Goal: Information Seeking & Learning: Learn about a topic

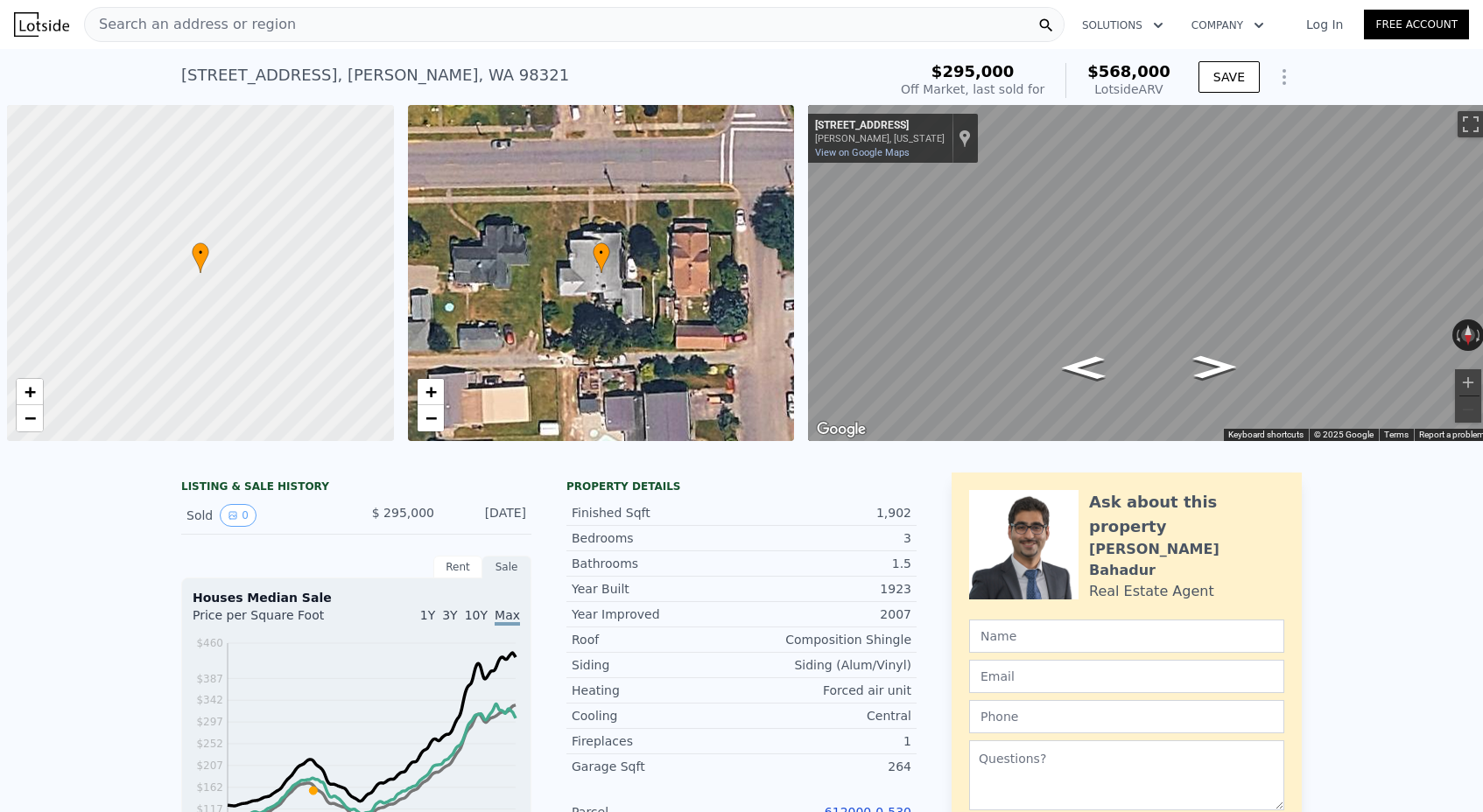
click at [437, 6] on div "Search an address or region Solutions Company Open main menu Log In Free Account" at bounding box center [741, 25] width 1455 height 42
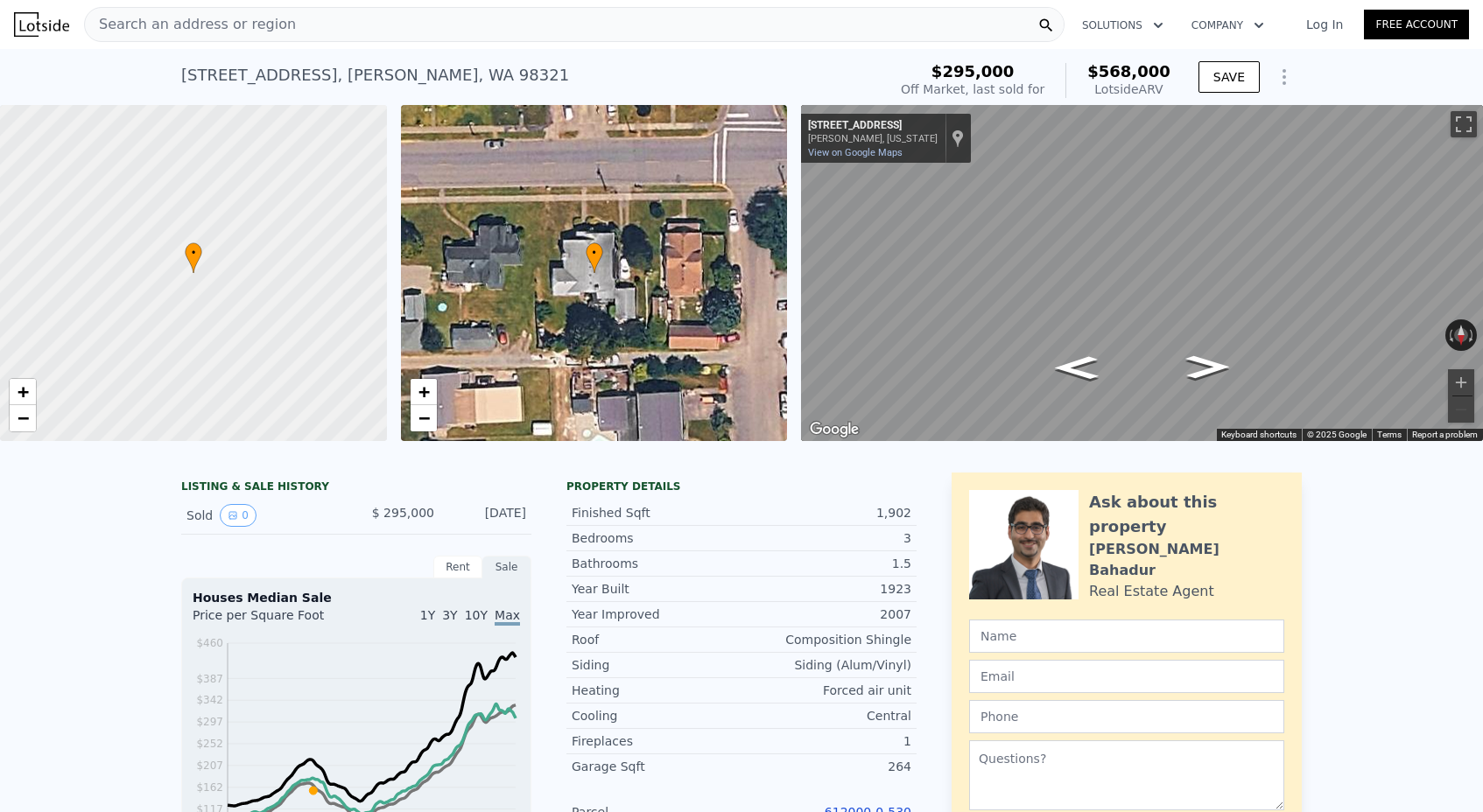
click at [412, 18] on div "Search an address or region" at bounding box center [574, 25] width 980 height 35
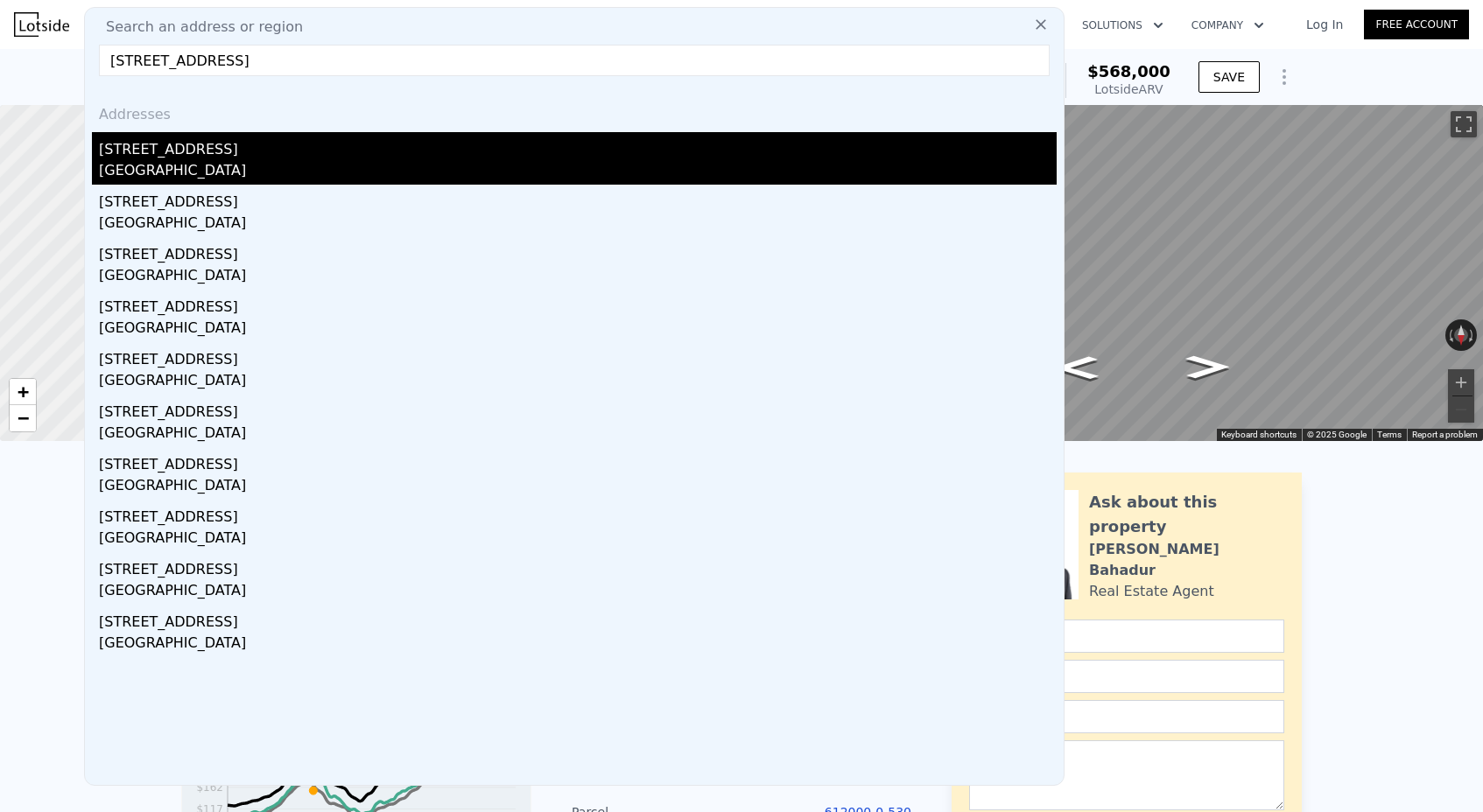
type input "[STREET_ADDRESS]"
click at [256, 167] on div "[GEOGRAPHIC_DATA]" at bounding box center [578, 172] width 957 height 25
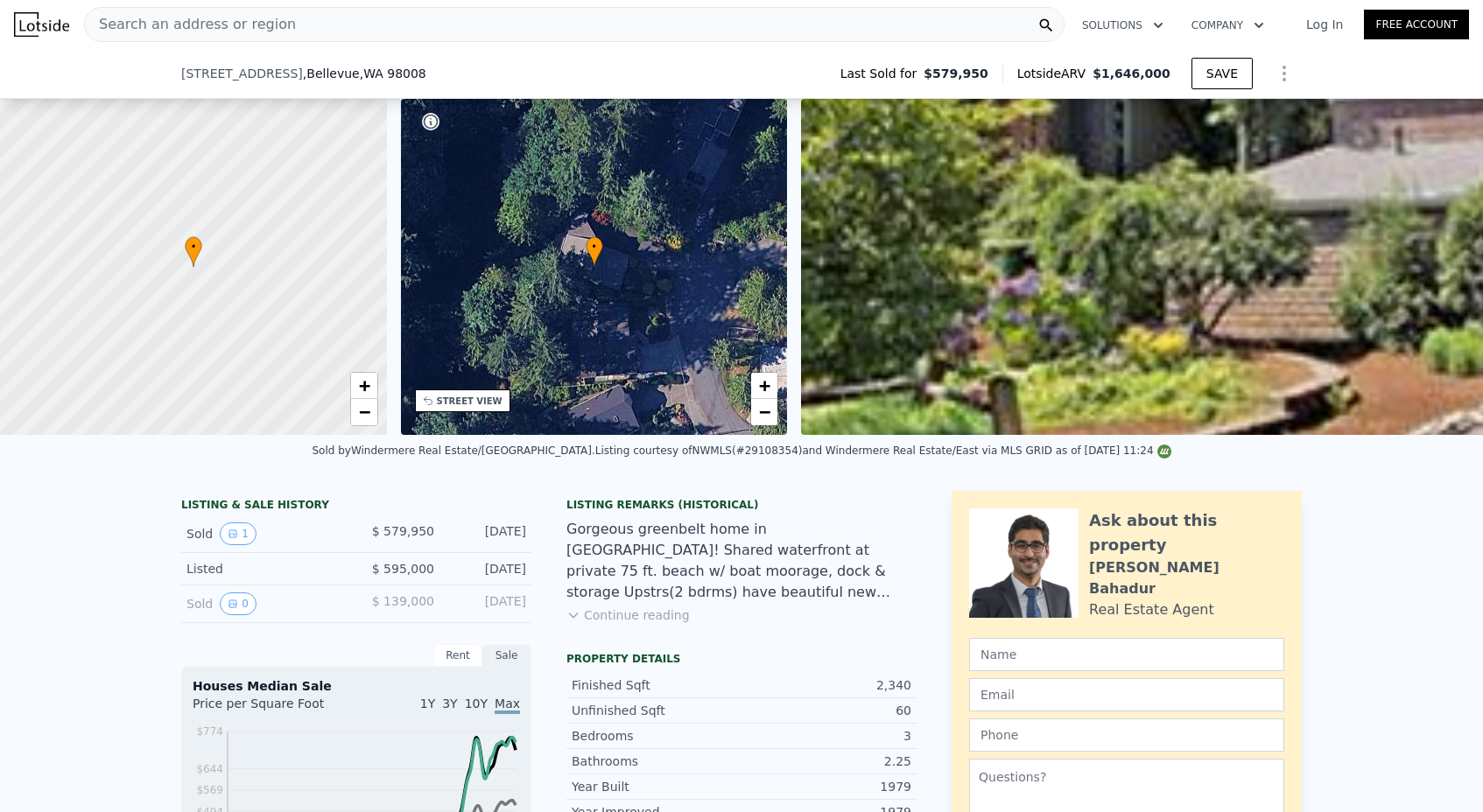
scroll to position [410, 0]
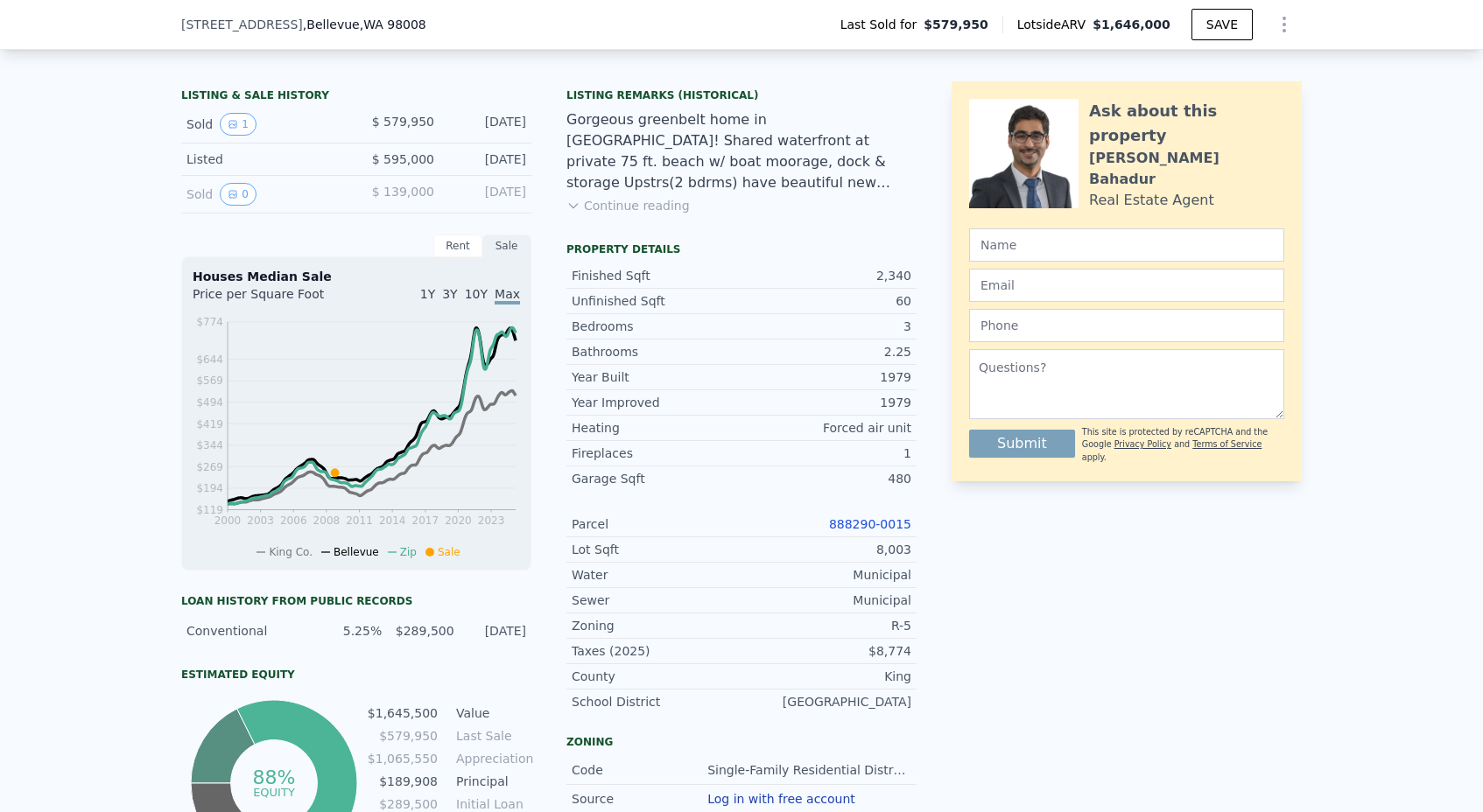
click at [868, 518] on link "888290-0015" at bounding box center [870, 524] width 82 height 14
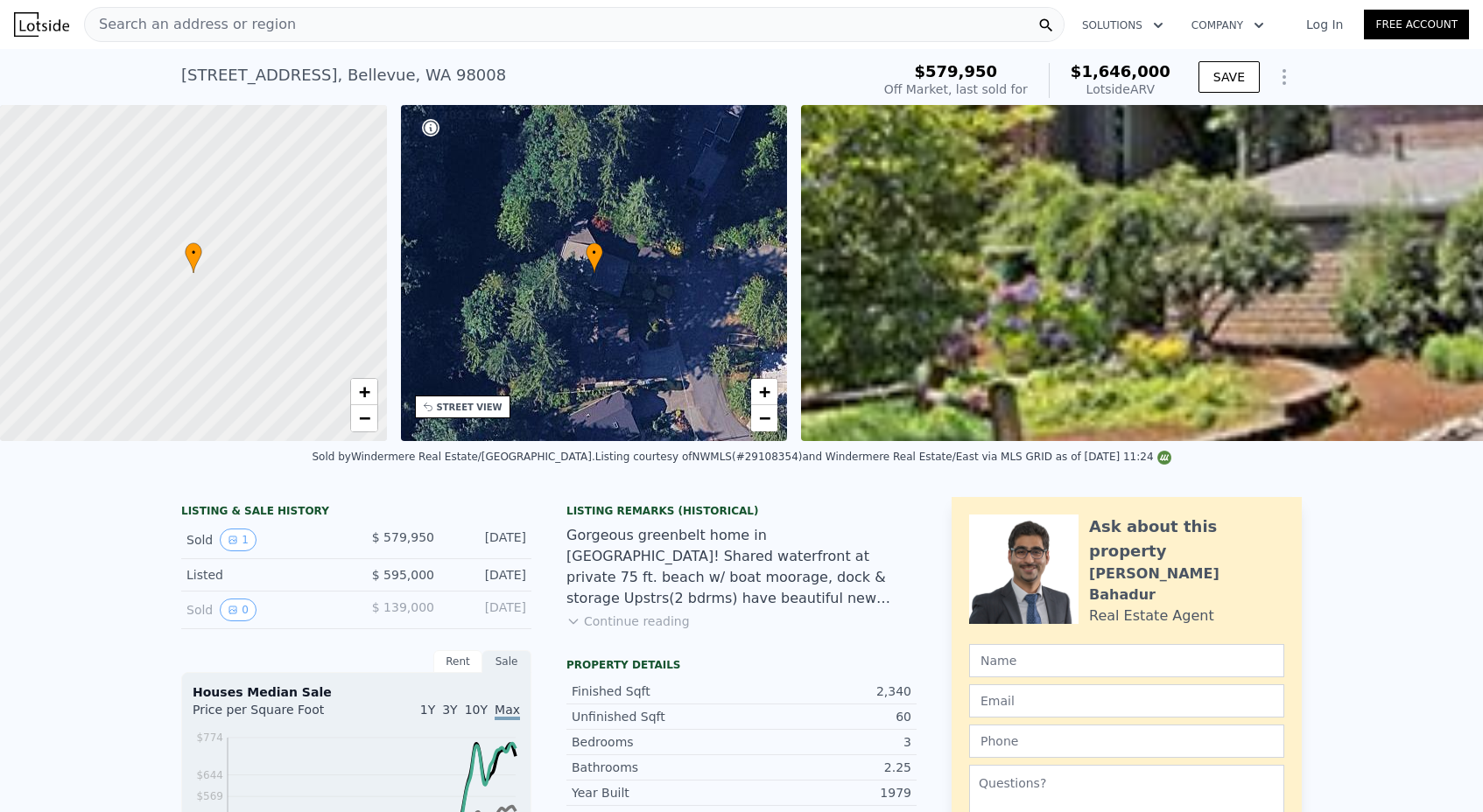
scroll to position [0, 0]
click at [315, 25] on div "Search an address or region" at bounding box center [574, 25] width 980 height 35
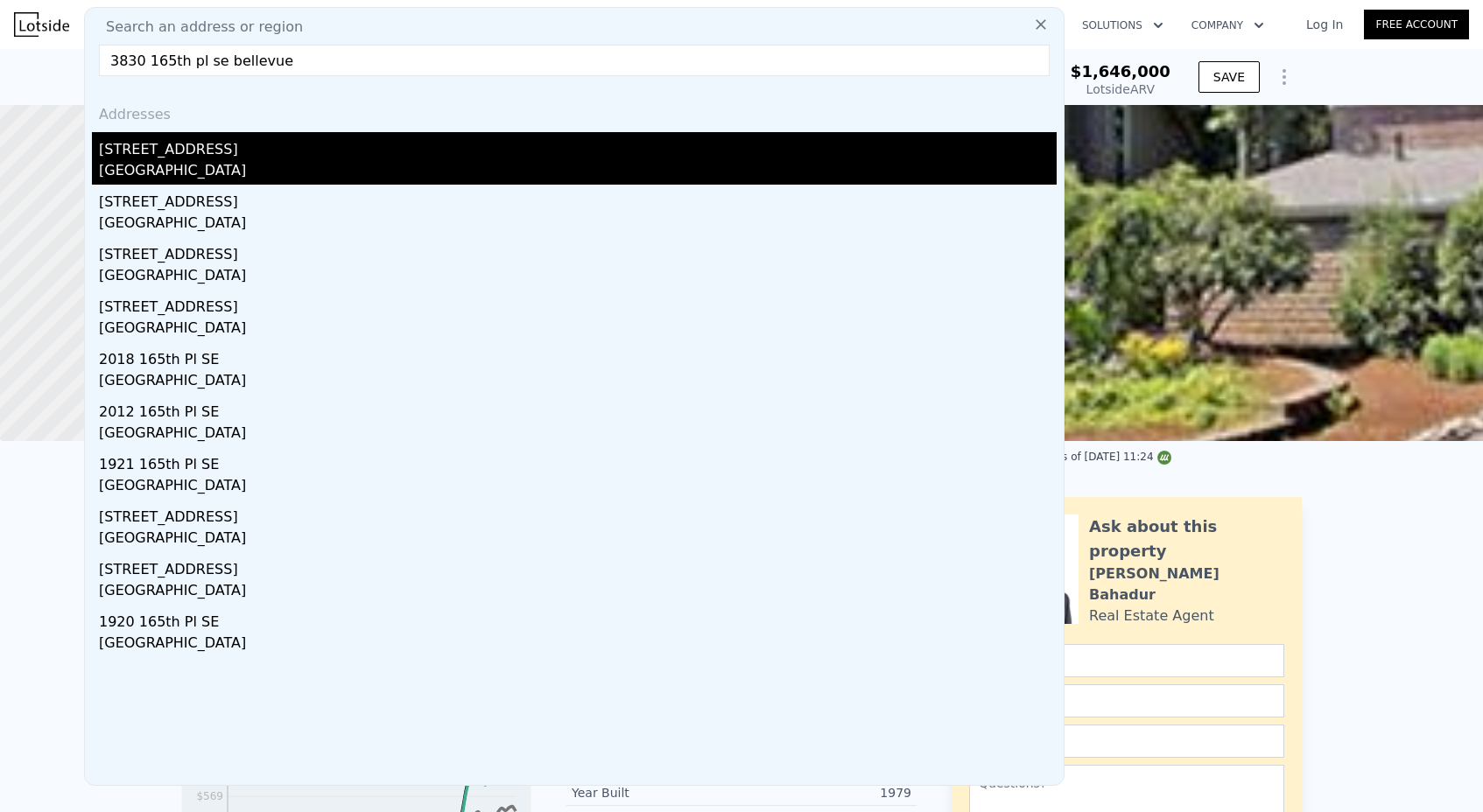
type input "3830 165th pl se bellevue"
click at [230, 173] on div "[GEOGRAPHIC_DATA]" at bounding box center [578, 172] width 957 height 25
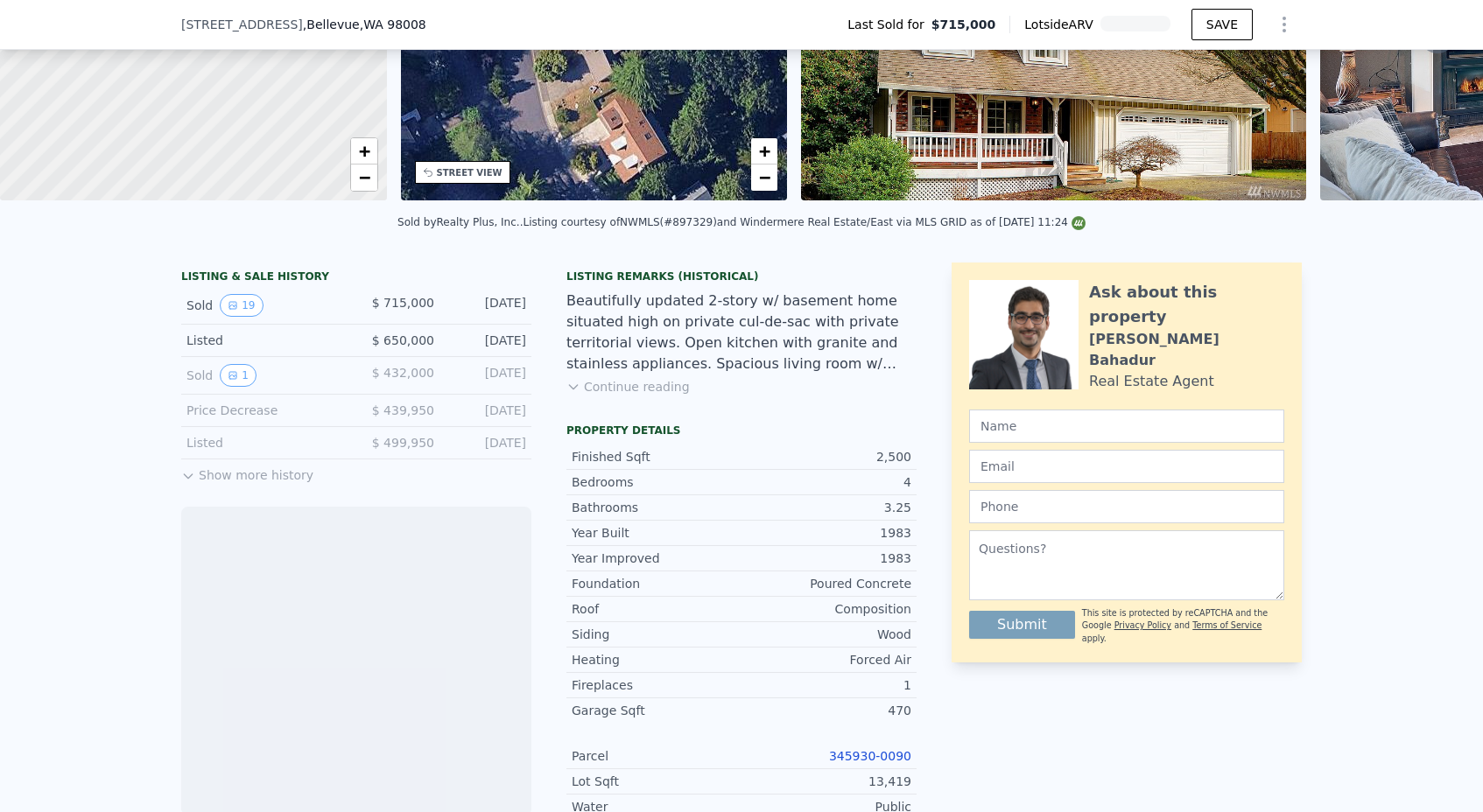
scroll to position [512, 0]
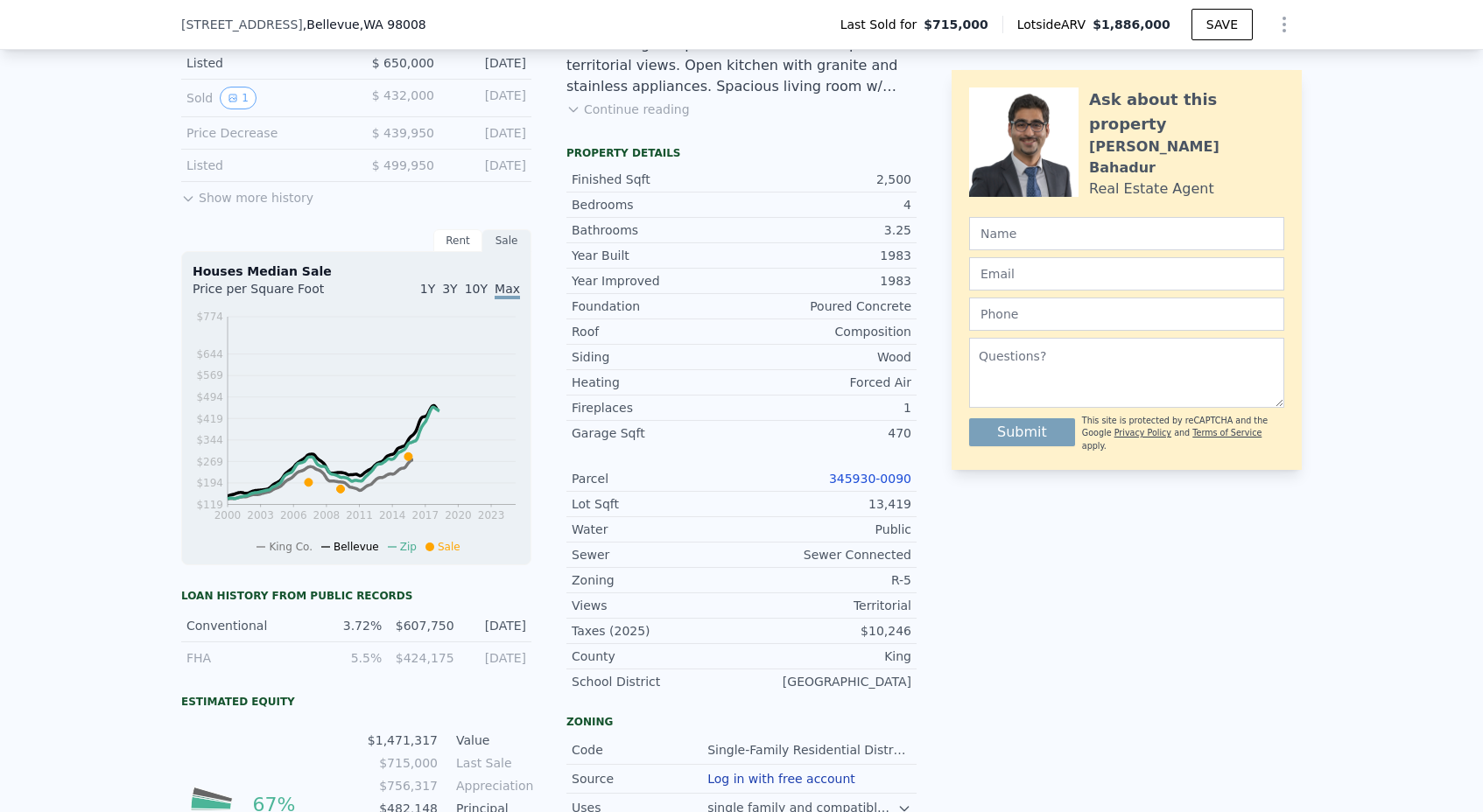
click at [844, 476] on link "345930-0090" at bounding box center [870, 479] width 82 height 14
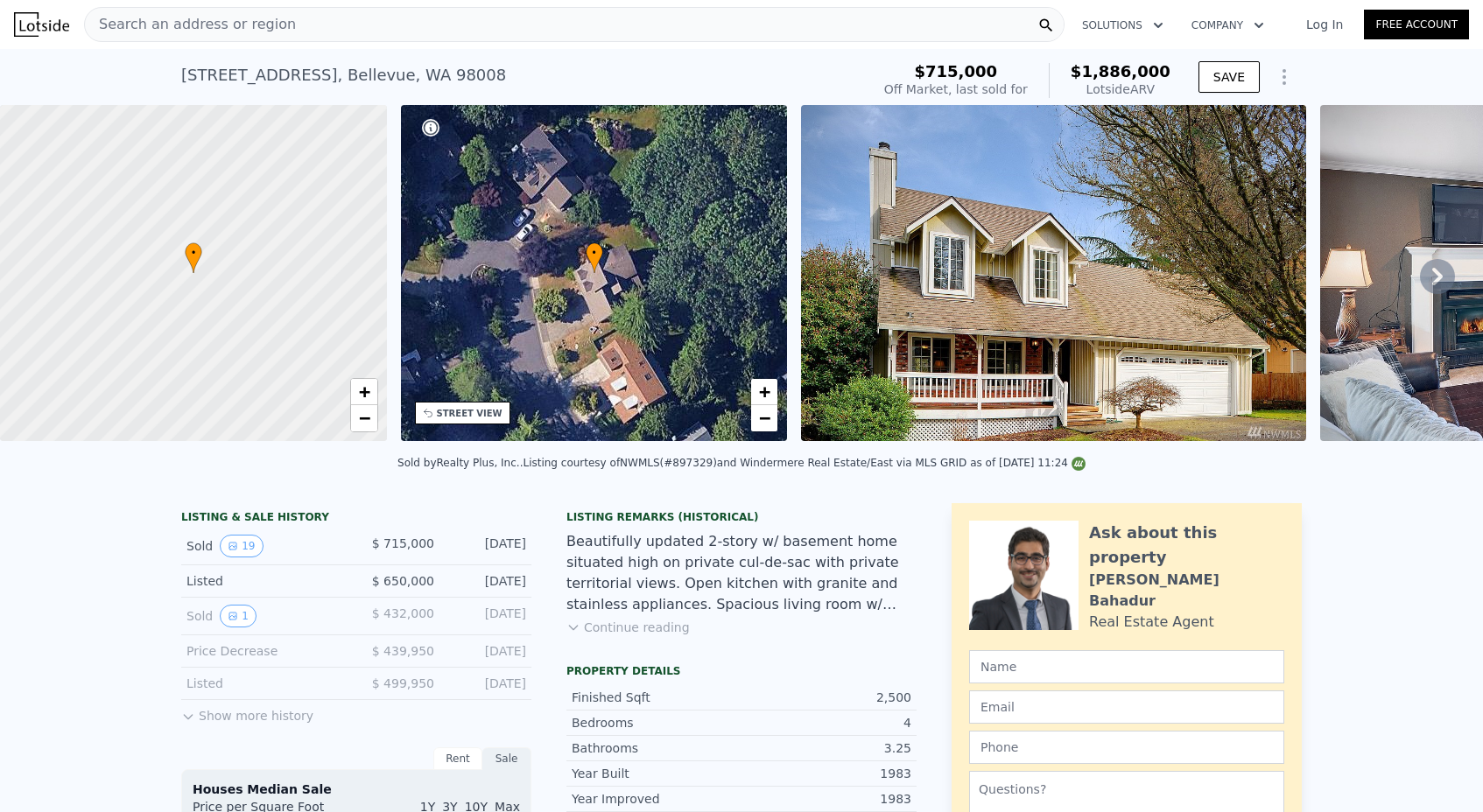
scroll to position [0, 0]
click at [272, 12] on div "Search an address or region" at bounding box center [190, 25] width 211 height 33
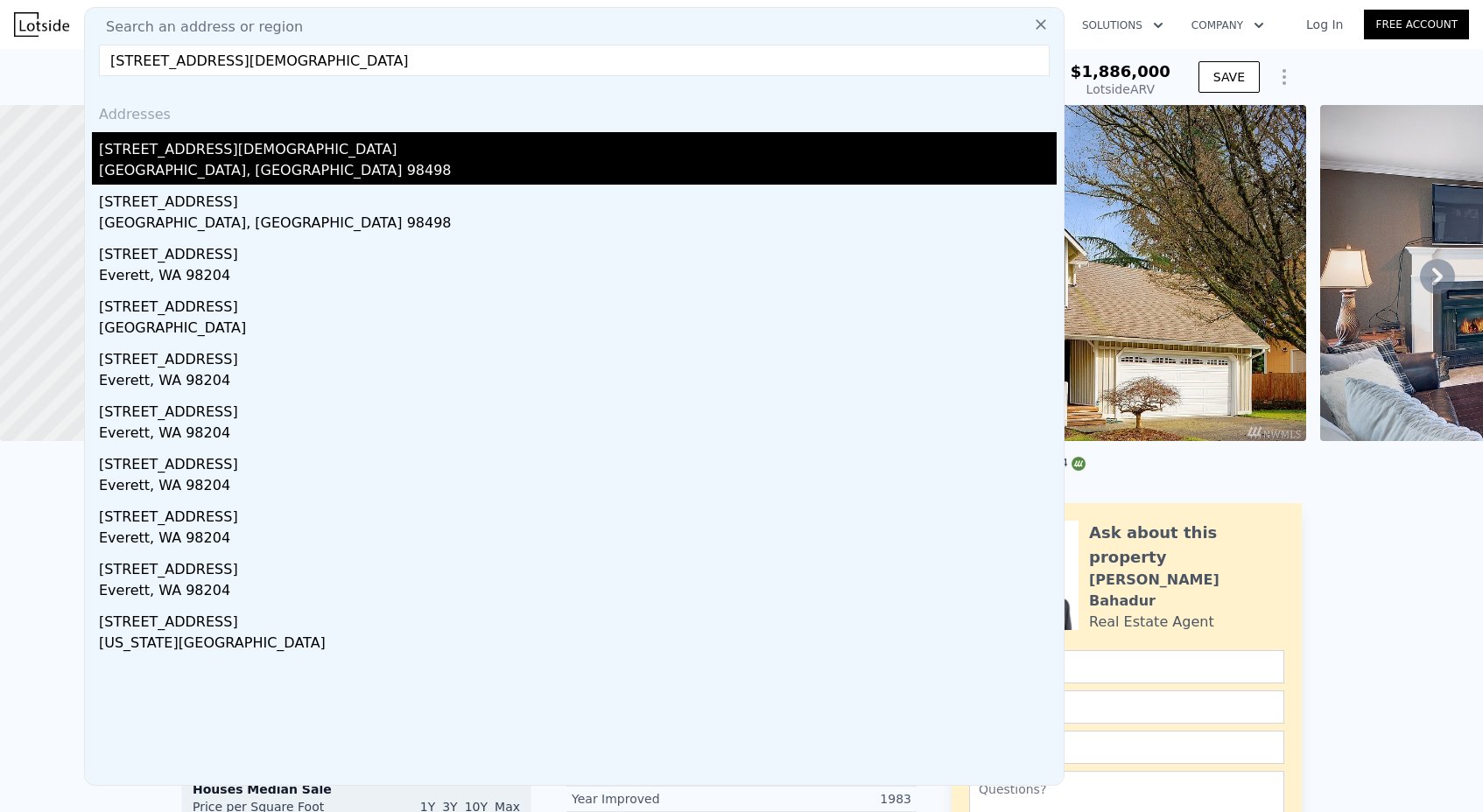
type input "[STREET_ADDRESS][DEMOGRAPHIC_DATA]"
click at [211, 151] on div "[STREET_ADDRESS][DEMOGRAPHIC_DATA]" at bounding box center [578, 146] width 957 height 28
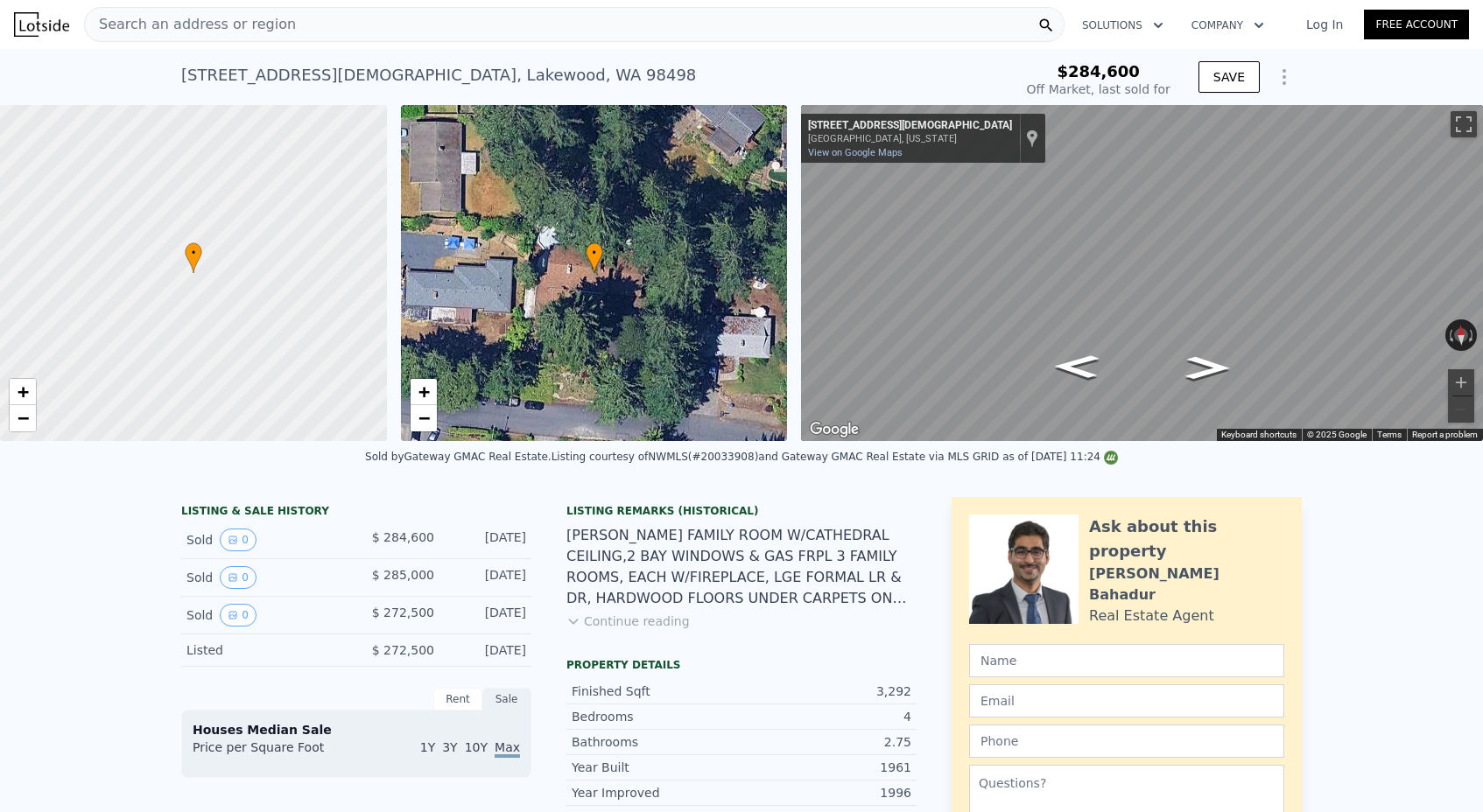
type input "-$ 295,239"
click at [1274, 76] on icon "Show Options" at bounding box center [1283, 76] width 21 height 21
click at [1273, 72] on icon "Show Options" at bounding box center [1283, 76] width 21 height 21
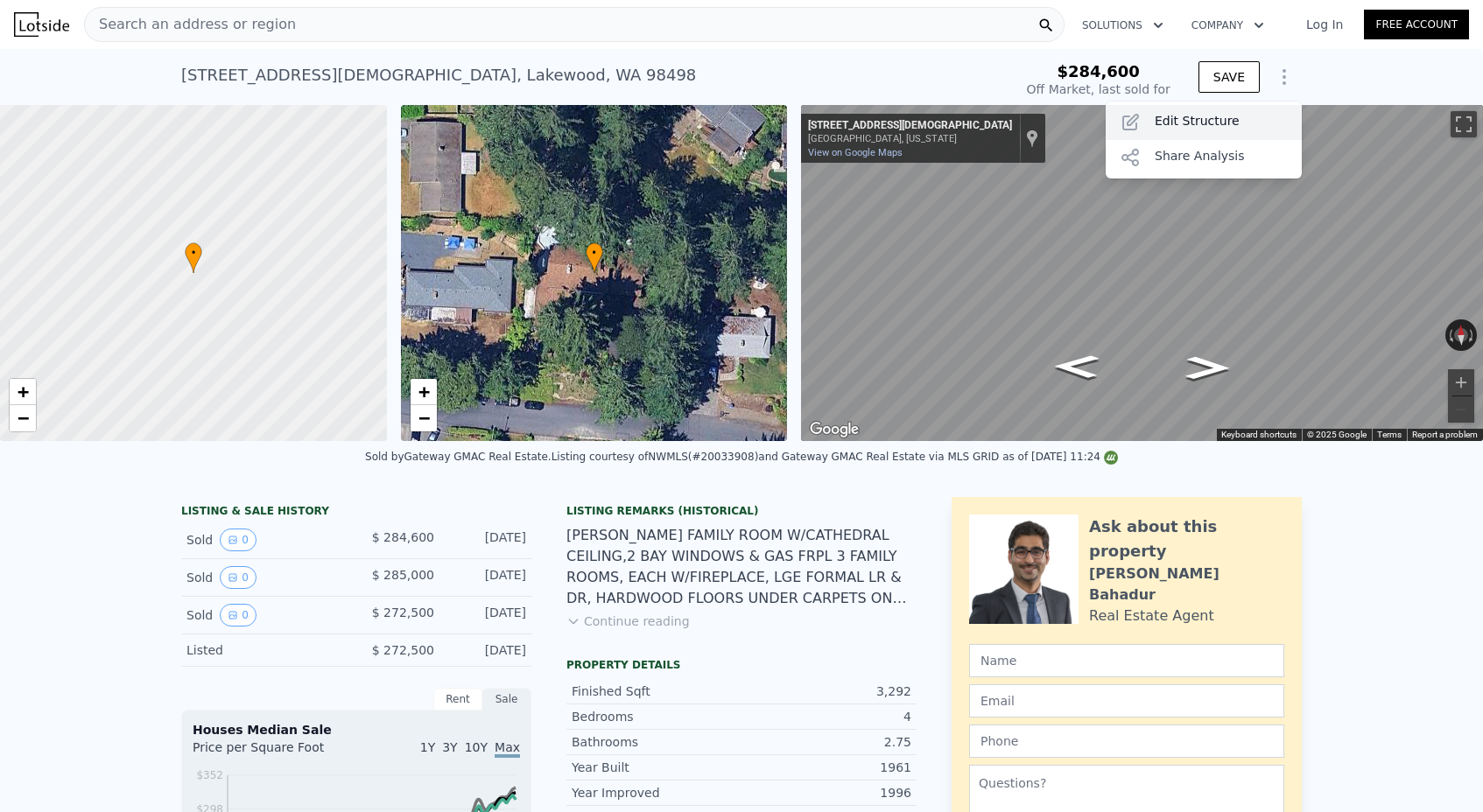
click at [1232, 110] on div "Edit Structure" at bounding box center [1203, 123] width 196 height 35
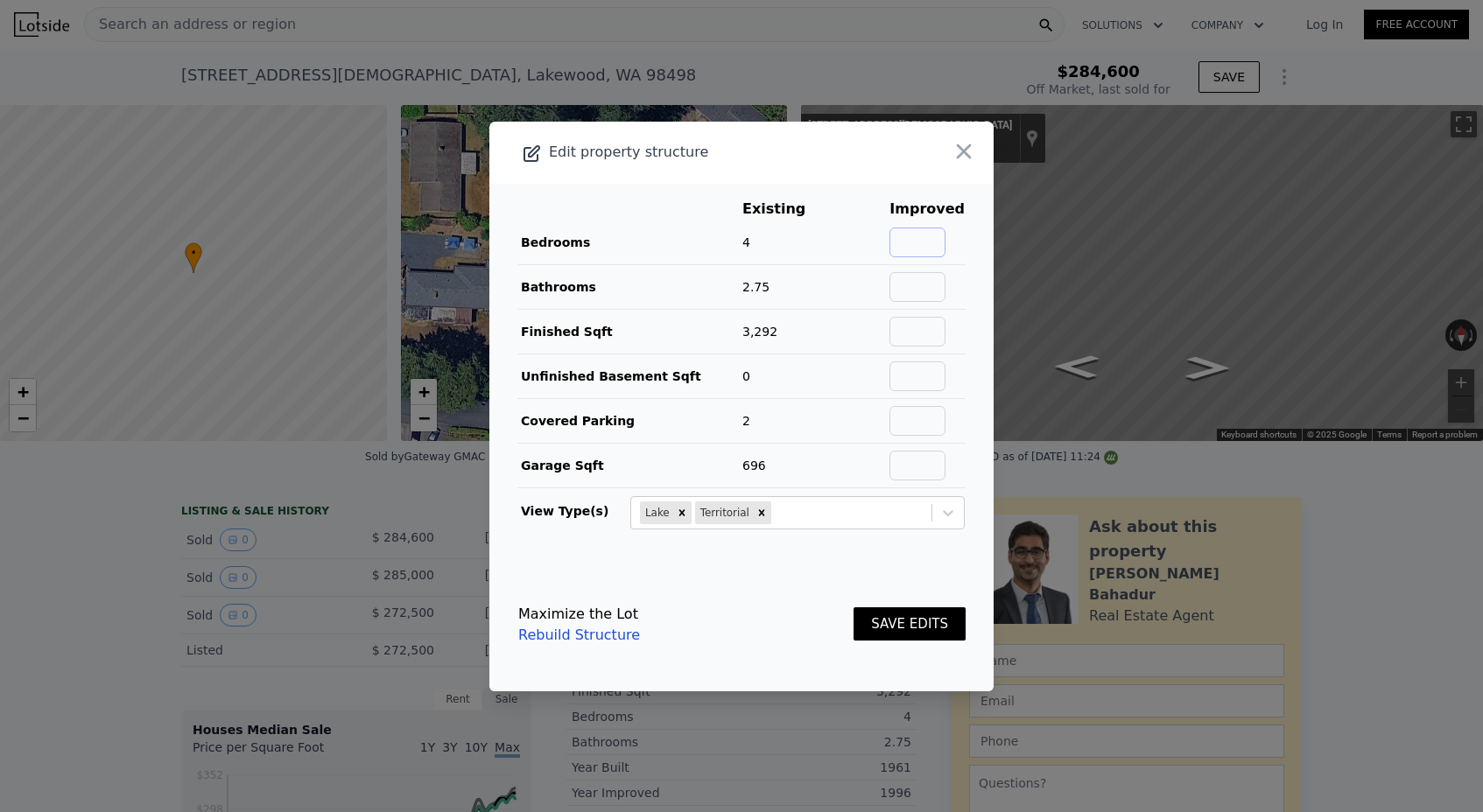
click at [946, 238] on input "text" at bounding box center [917, 242] width 56 height 29
type input "4"
click at [910, 280] on input "text" at bounding box center [917, 287] width 56 height 29
type input "2.75"
click at [928, 322] on input "text" at bounding box center [917, 331] width 56 height 29
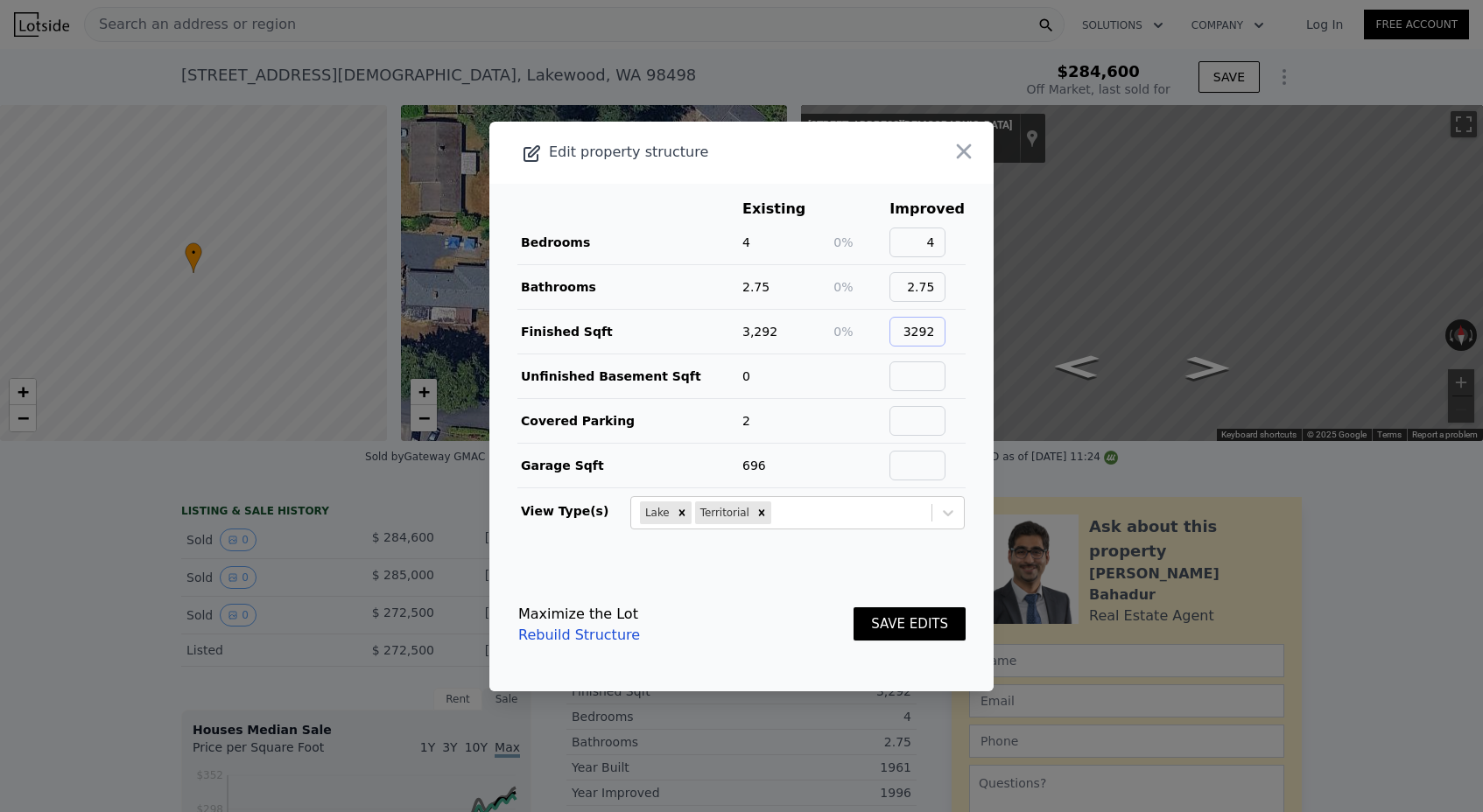
type input "3292"
click at [930, 372] on input "text" at bounding box center [917, 377] width 56 height 29
type input "0"
click at [940, 402] on td at bounding box center [927, 421] width 77 height 45
click at [938, 430] on input "text" at bounding box center [917, 421] width 56 height 29
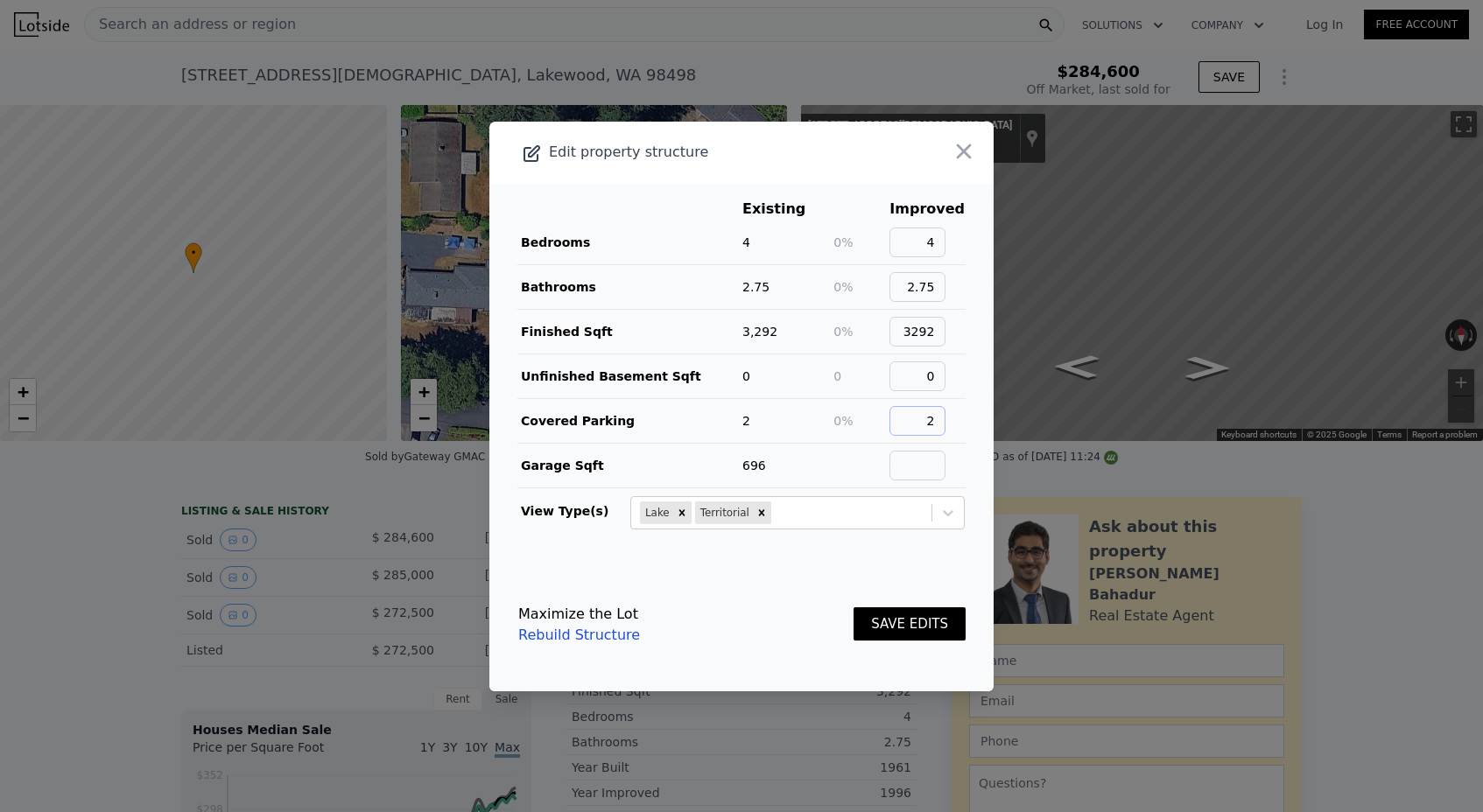
type input "2"
click at [938, 471] on input "text" at bounding box center [917, 466] width 56 height 29
click at [938, 460] on input "text" at bounding box center [917, 466] width 56 height 29
type input "696"
click at [922, 620] on button "SAVE EDITS" at bounding box center [909, 624] width 112 height 34
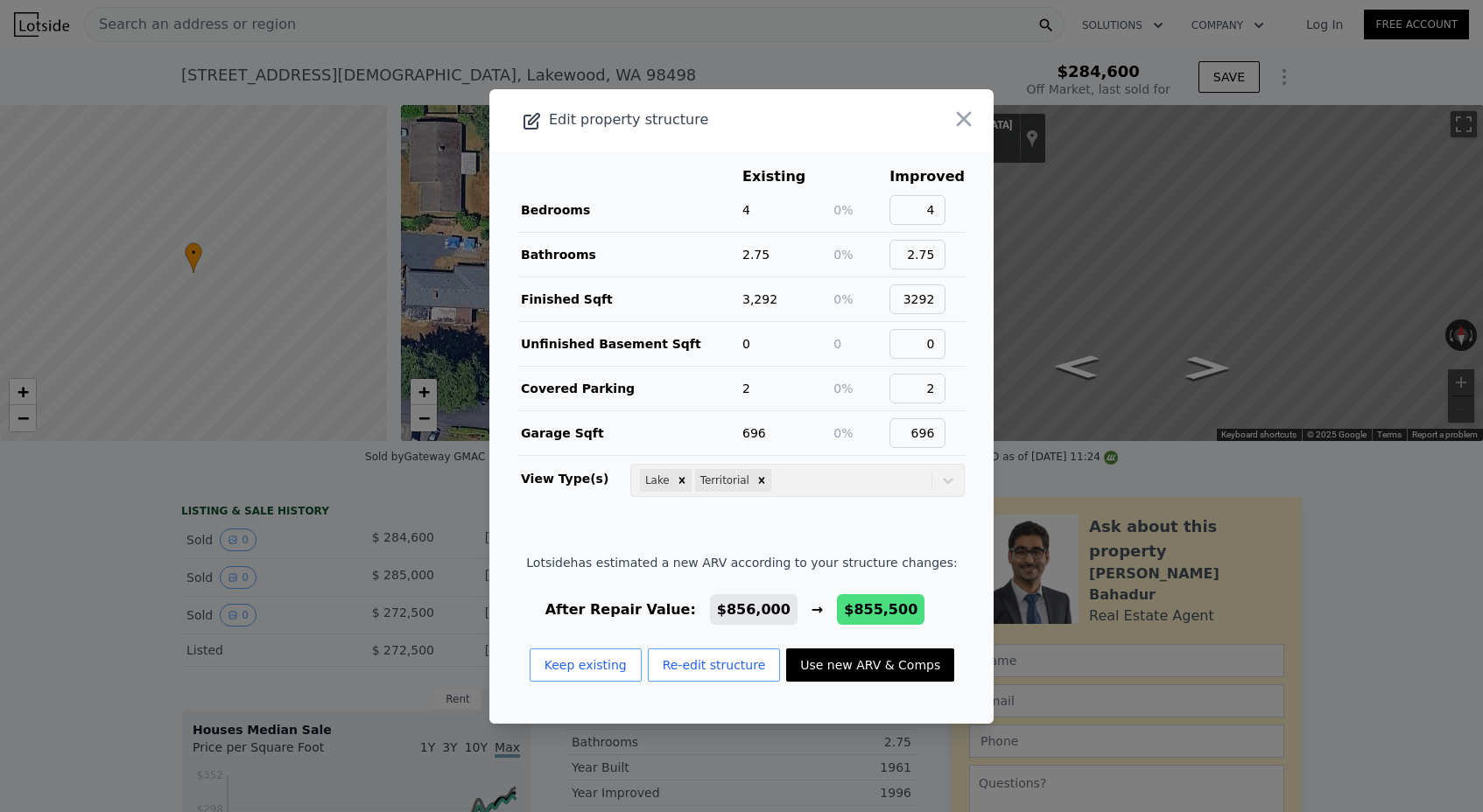
click at [844, 669] on button "Use new ARV & Comps" at bounding box center [869, 665] width 168 height 33
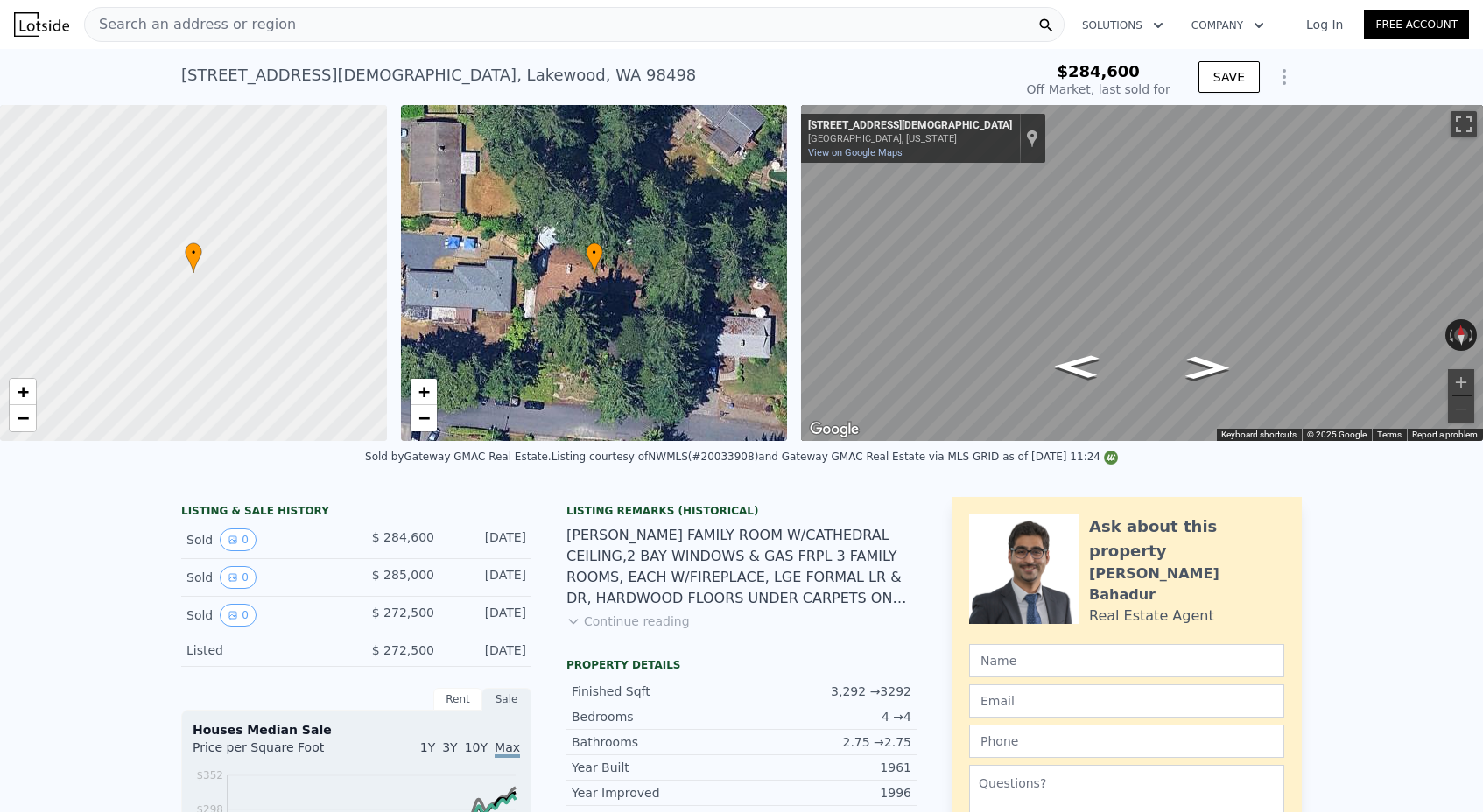
type input "$ 855,500"
type input "$ 497,697"
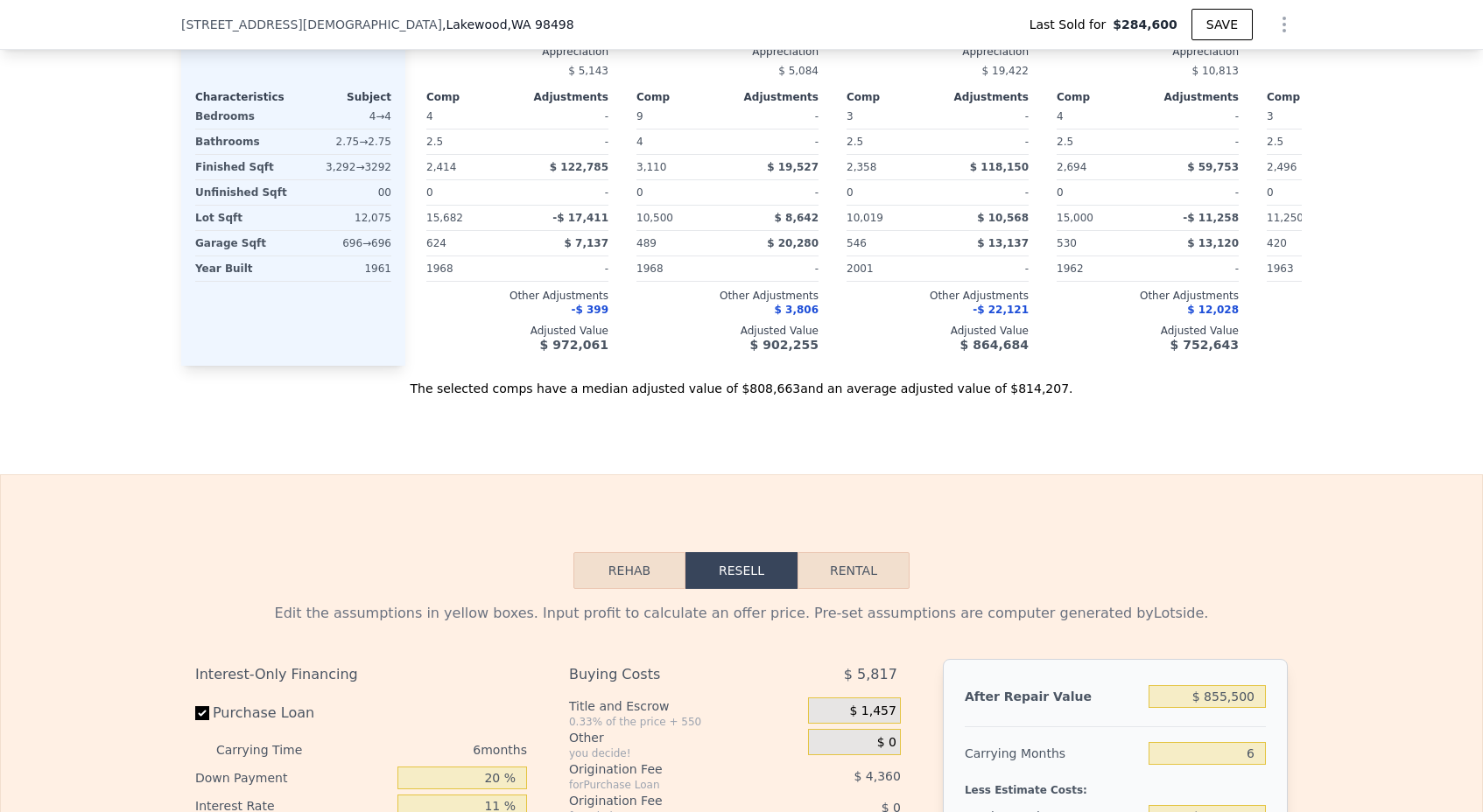
scroll to position [2442, 0]
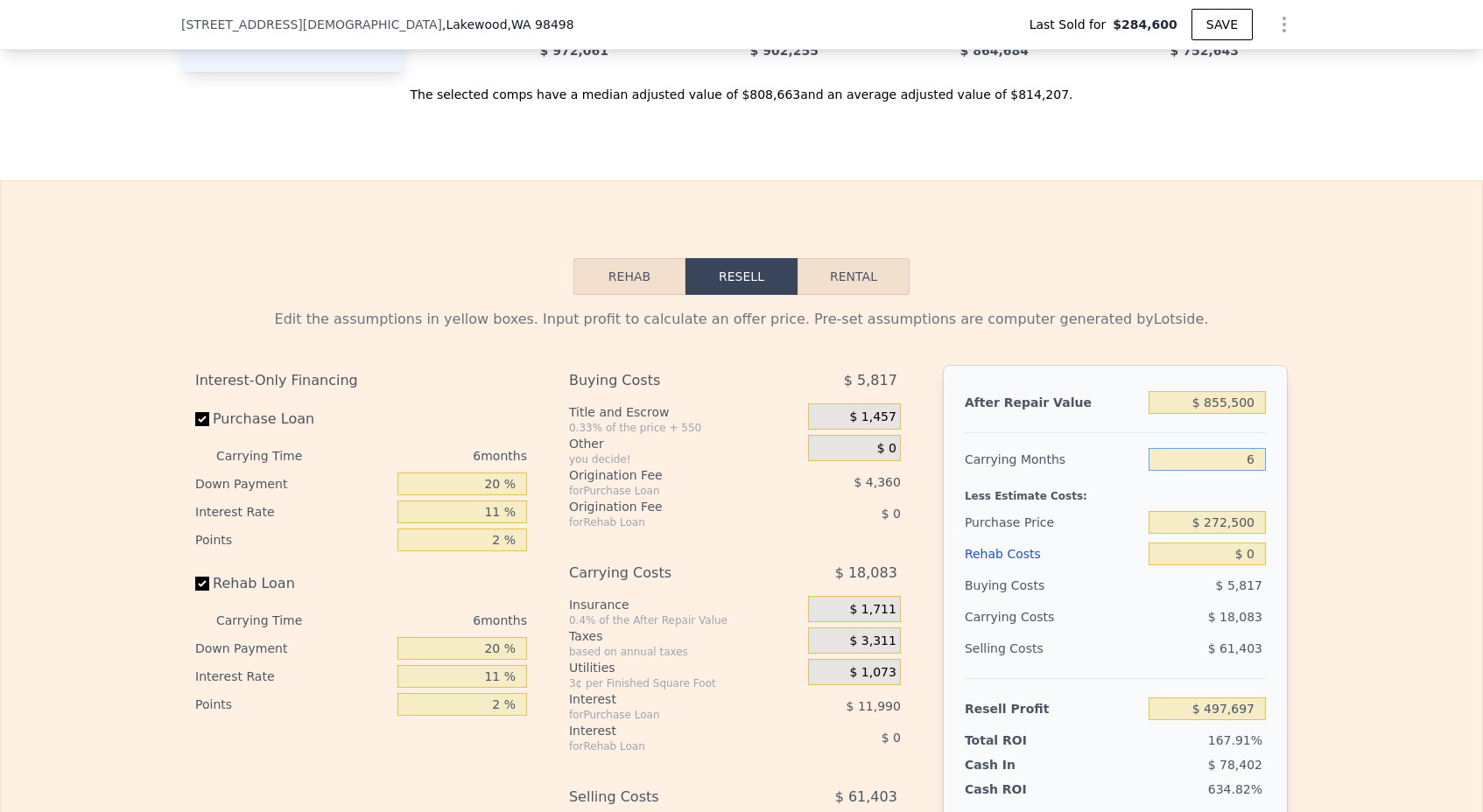
click at [1259, 465] on input "6" at bounding box center [1207, 459] width 118 height 23
type input "3"
type input "$ 506,738"
type input "3"
click at [1221, 525] on input "$ 272,500" at bounding box center [1207, 522] width 118 height 23
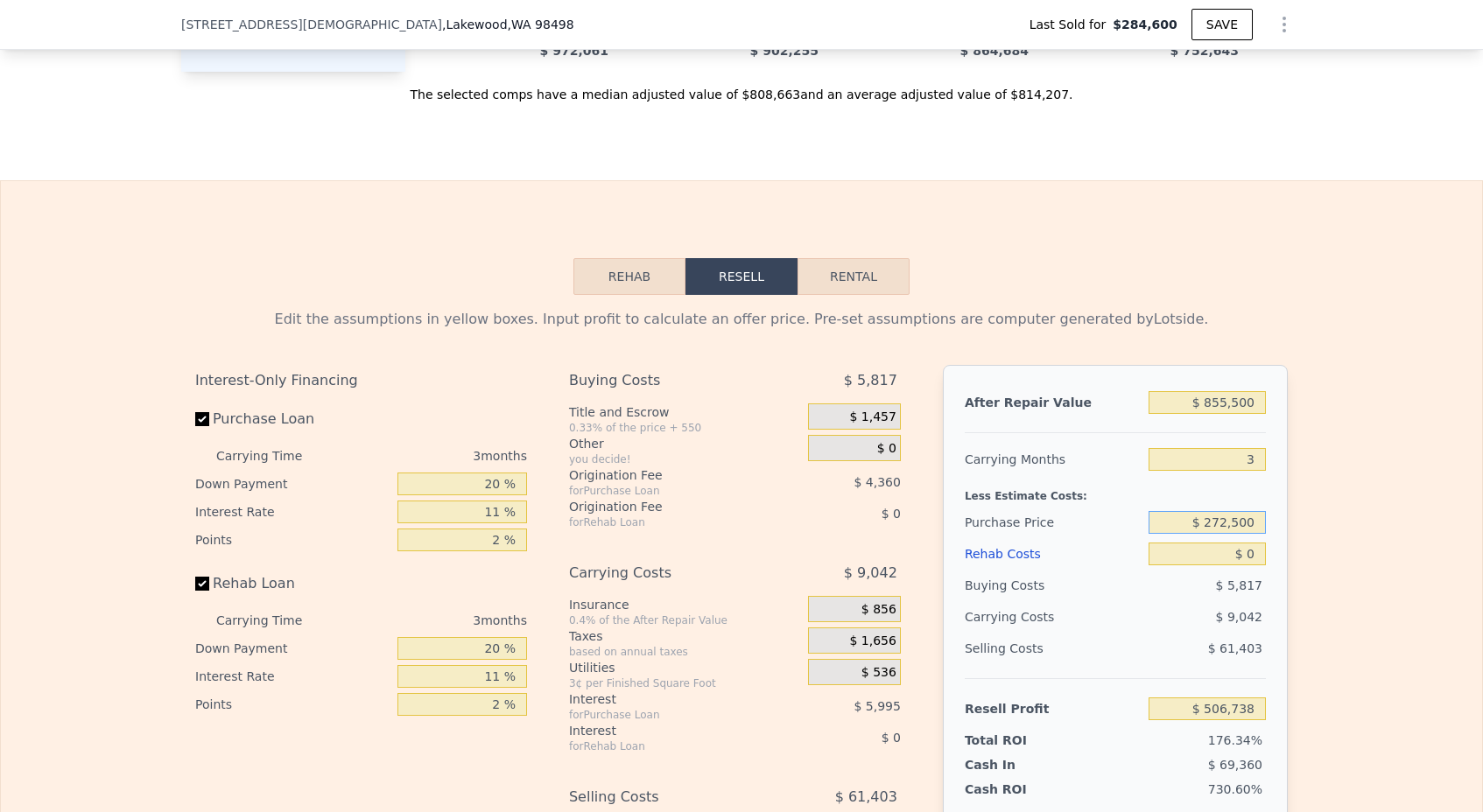
click at [1221, 525] on input "$ 272,500" at bounding box center [1207, 522] width 118 height 23
type input "$ 600,000"
type input "$ 165,701"
drag, startPoint x: 1251, startPoint y: 557, endPoint x: 1263, endPoint y: 557, distance: 12.0
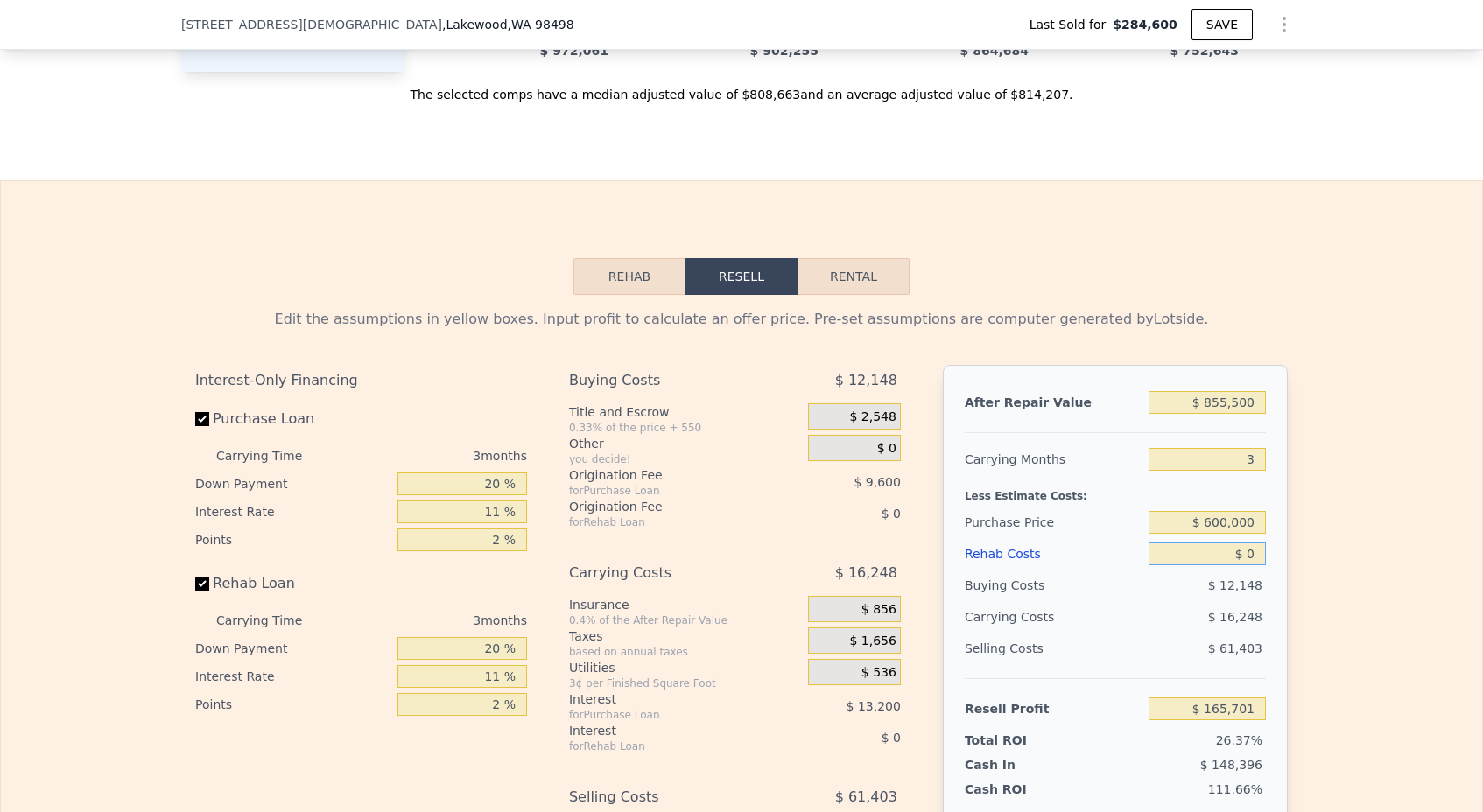
click at [1251, 557] on input "$ 0" at bounding box center [1207, 553] width 118 height 23
click at [1264, 557] on input "$ 0" at bounding box center [1207, 553] width 118 height 23
type input "$ 6"
type input "$ 165,695"
type input "$ 60"
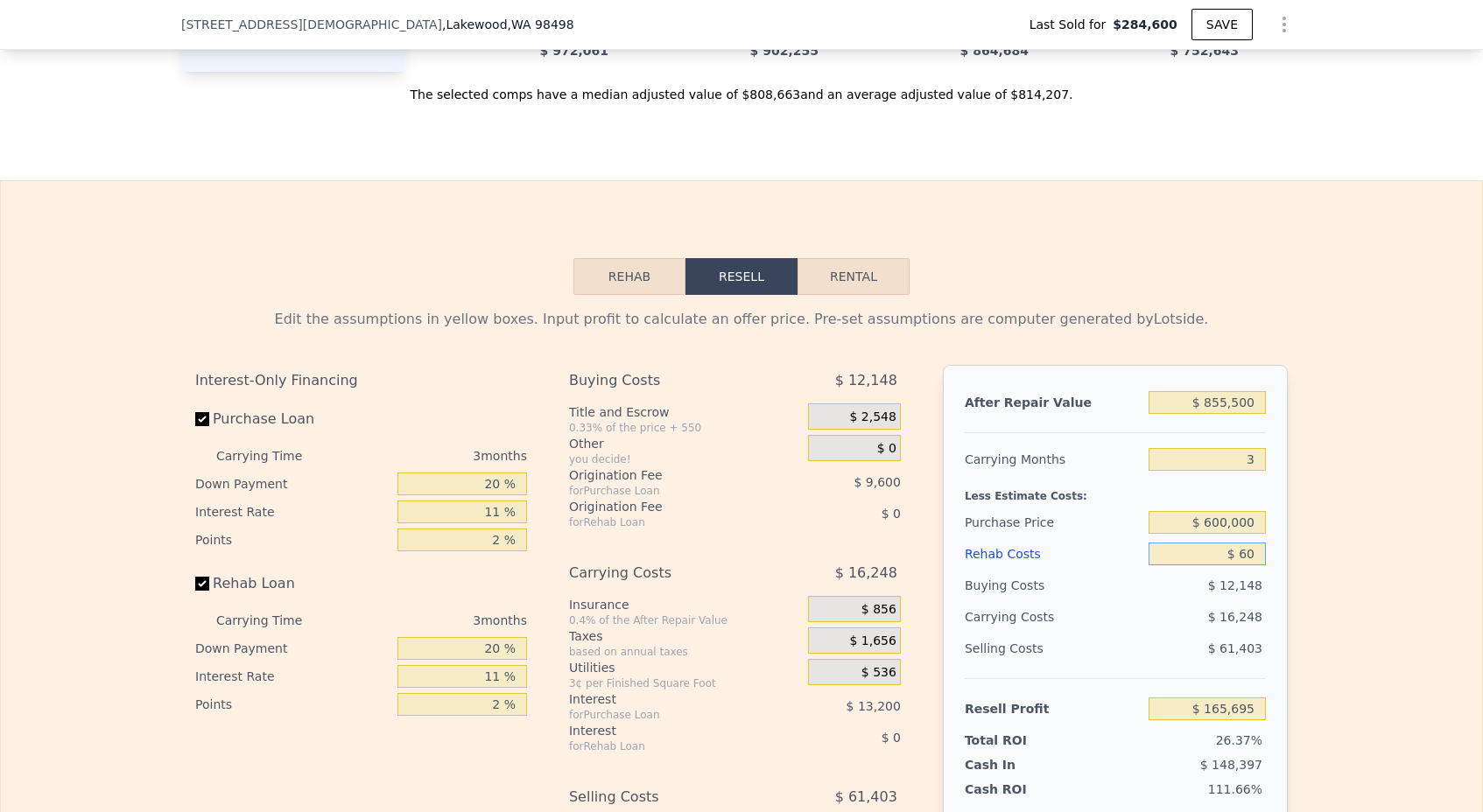
type input "$ 165,640"
type input "$ 600"
type input "$ 165,079"
type input "$ 6,000"
type input "$ 159,473"
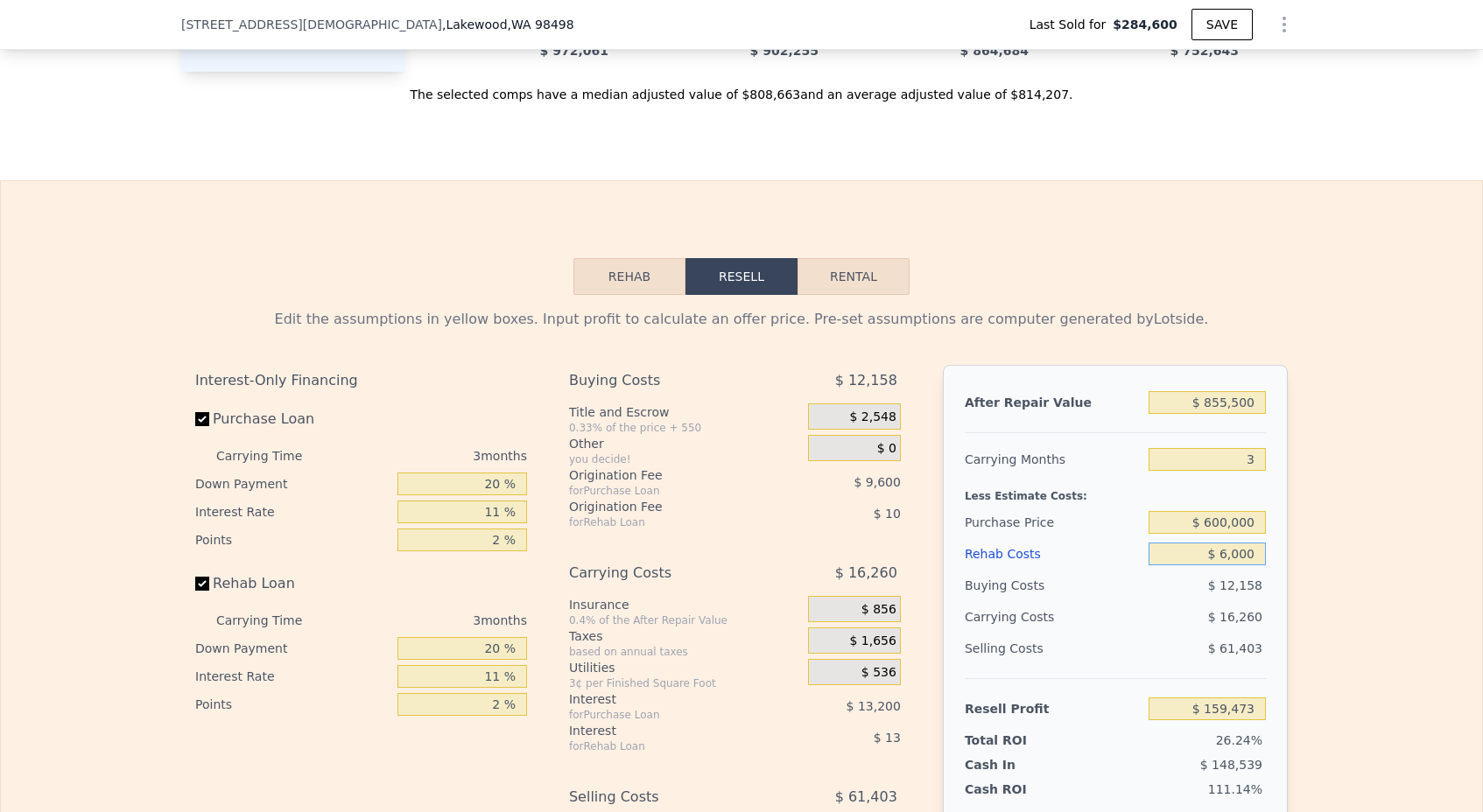
type input "$ 60,000"
type input "$ 103,421"
click at [1403, 567] on div "Edit the assumptions in yellow boxes. Input profit to calculate an offer price.…" at bounding box center [742, 621] width 1481 height 651
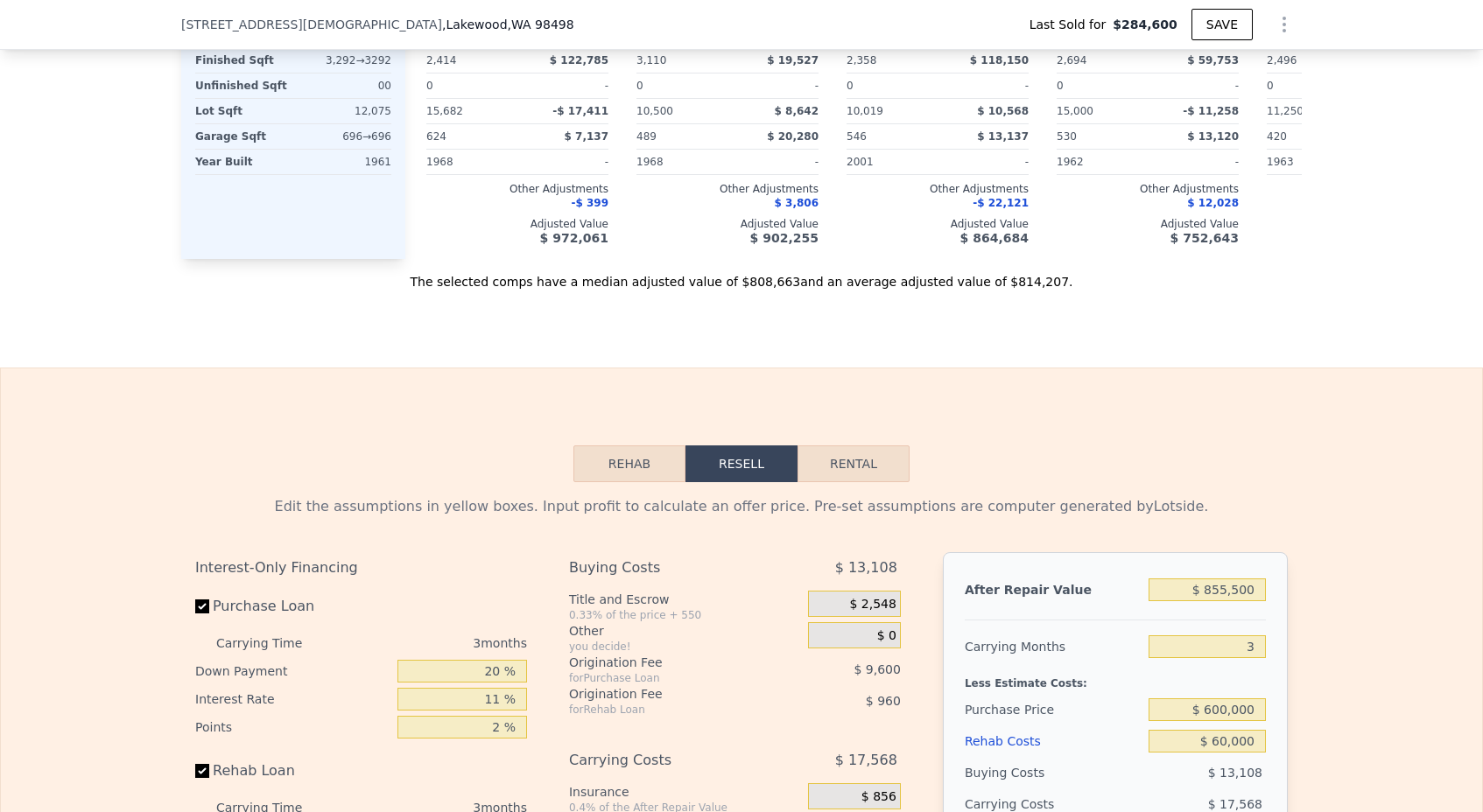
scroll to position [2484, 0]
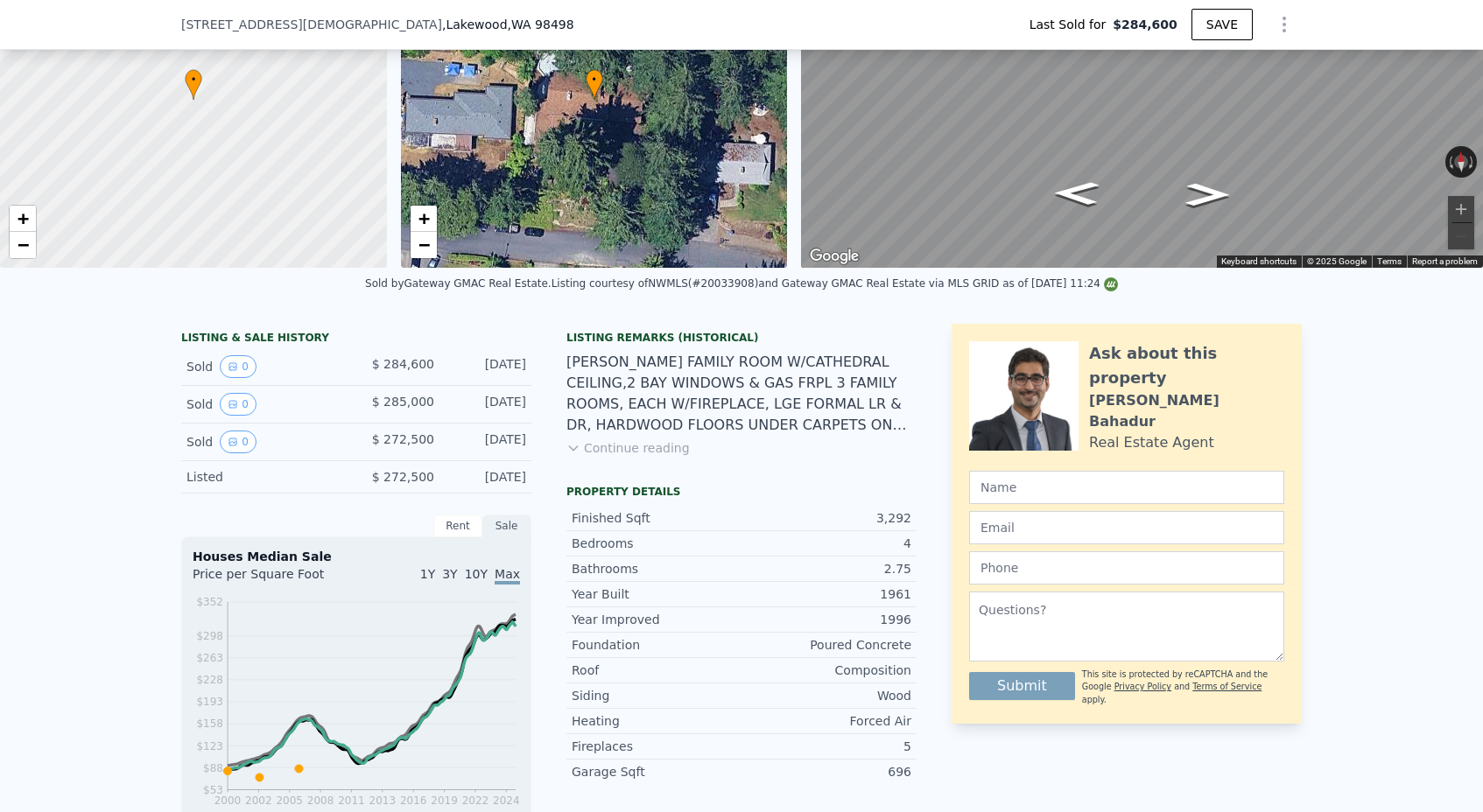
type input "$ 856,000"
type input "6"
type input "$ 0"
type input "$ 498,162"
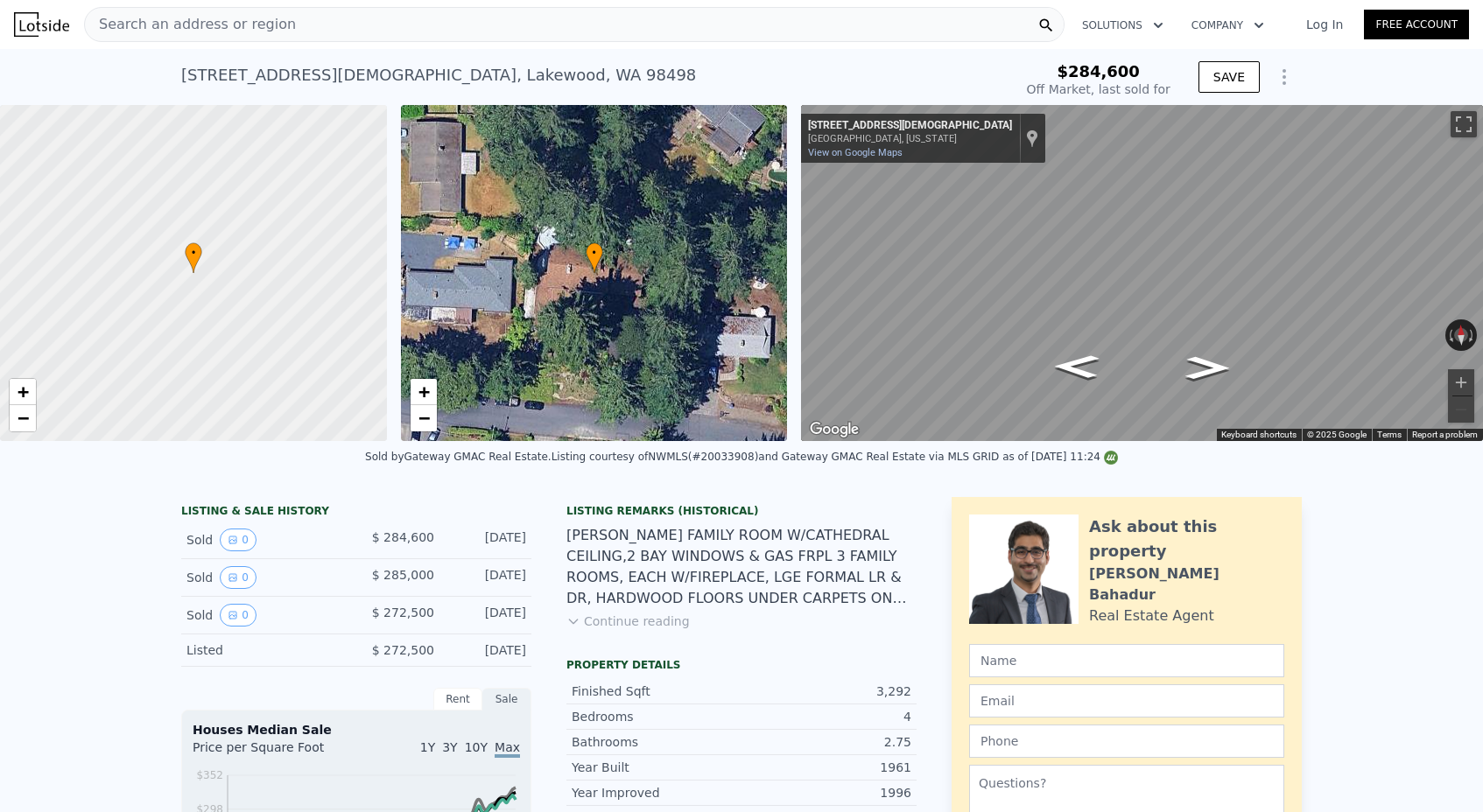
scroll to position [0, 0]
click at [597, 620] on button "Continue reading" at bounding box center [628, 622] width 124 height 18
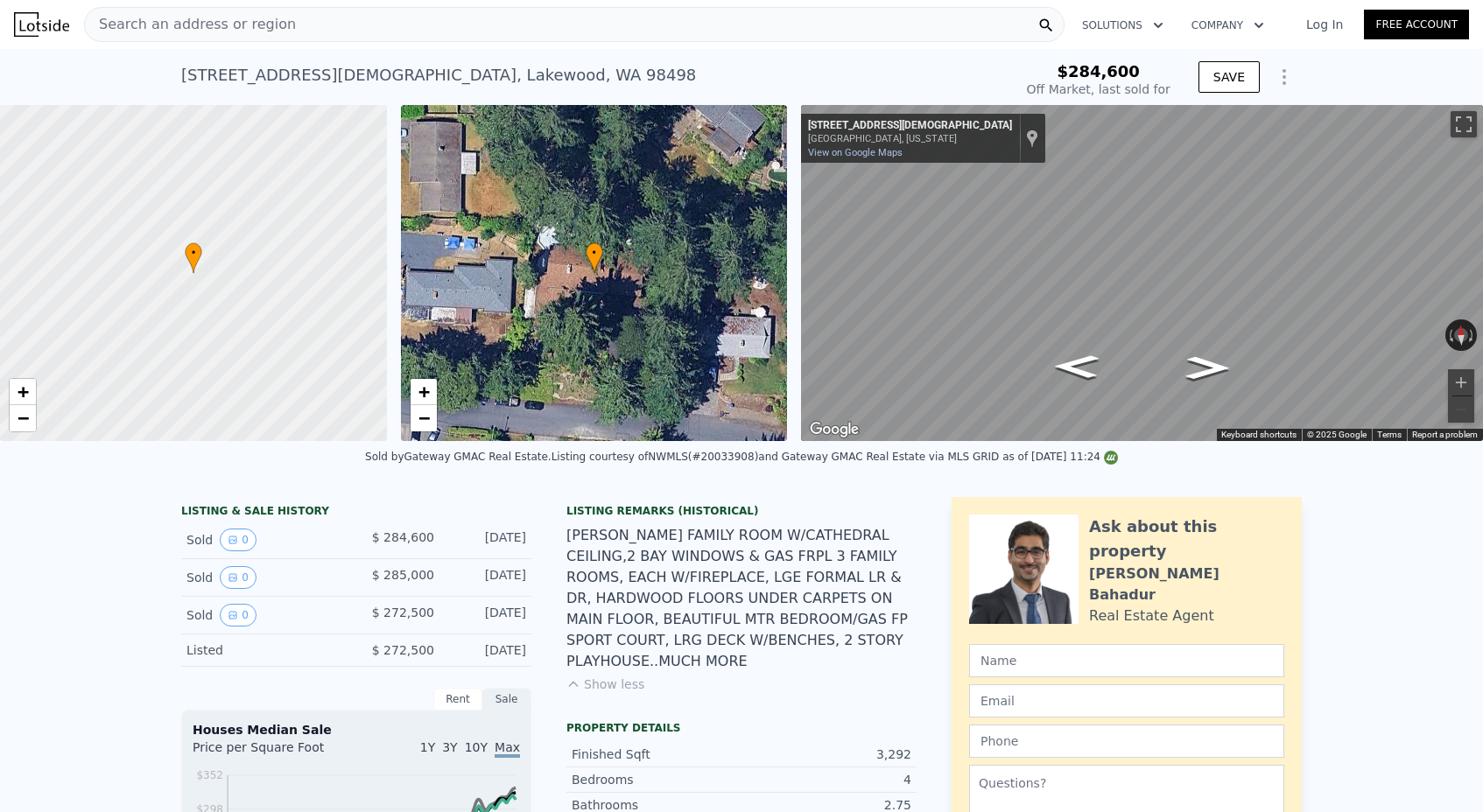
click at [238, 36] on div "Search an address or region" at bounding box center [190, 25] width 211 height 33
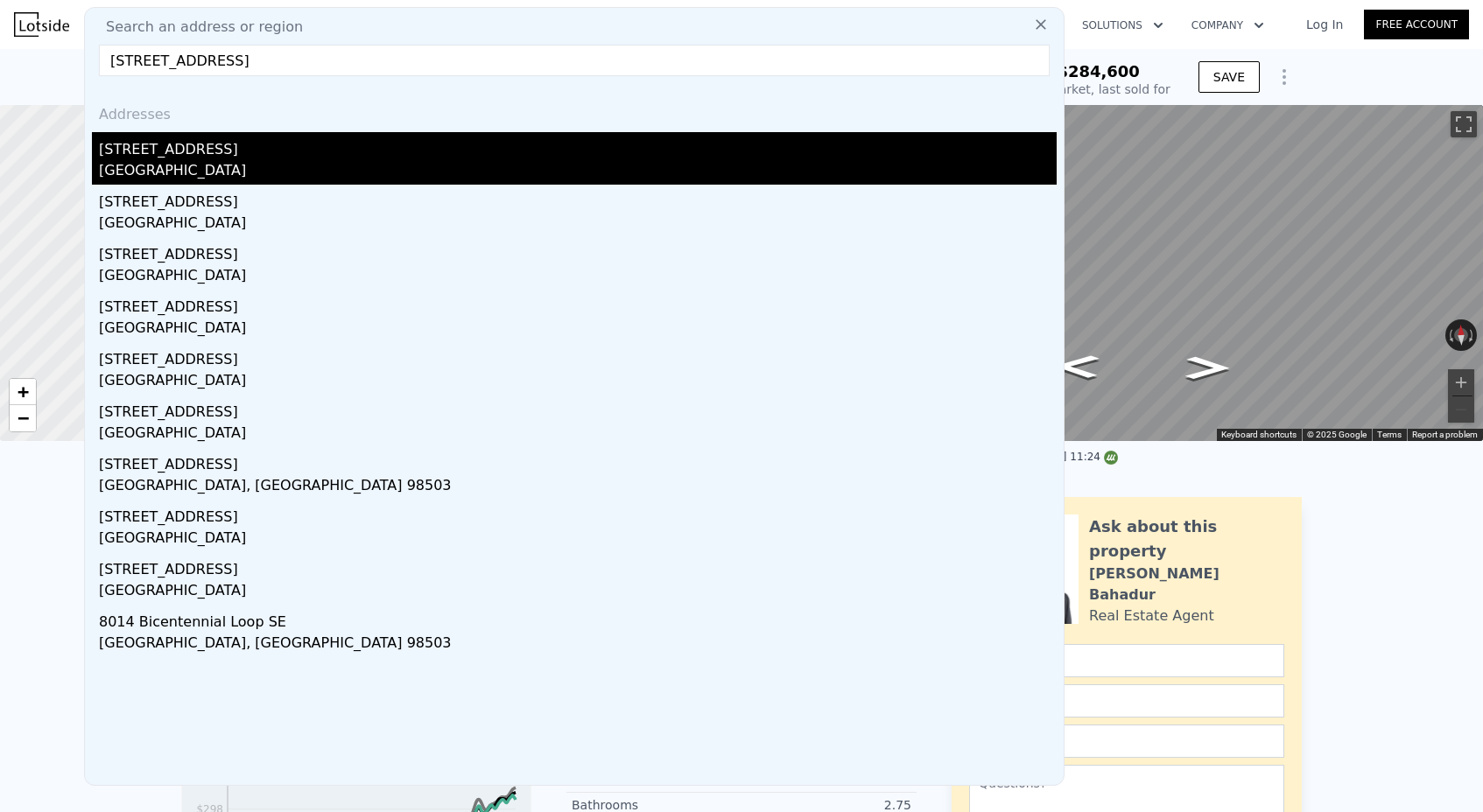
type input "[STREET_ADDRESS]"
click at [238, 160] on div "[GEOGRAPHIC_DATA]" at bounding box center [578, 172] width 957 height 25
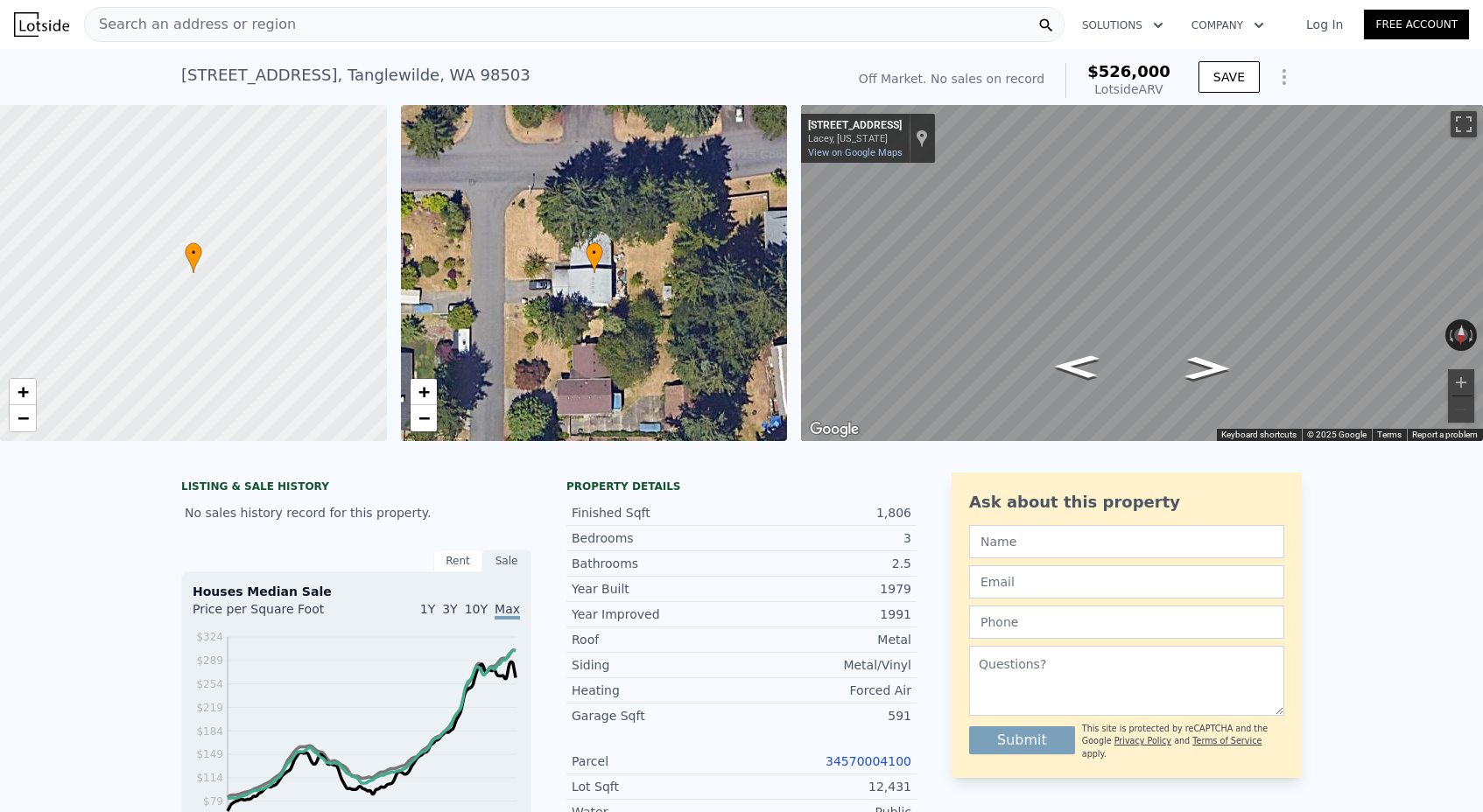
click at [166, 26] on span "Search an address or region" at bounding box center [190, 24] width 211 height 21
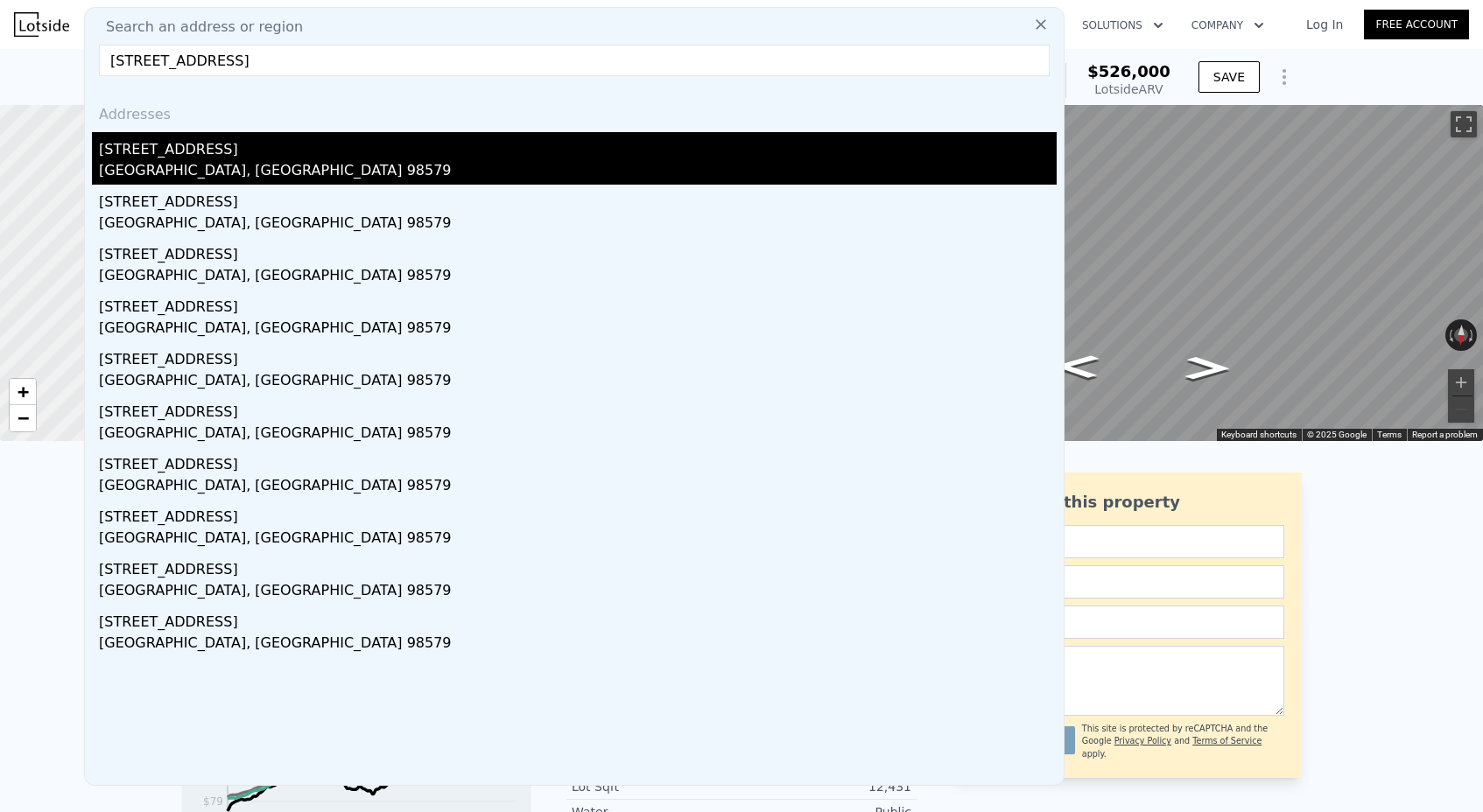
type input "[STREET_ADDRESS]"
click at [174, 150] on div "[STREET_ADDRESS]" at bounding box center [578, 146] width 957 height 28
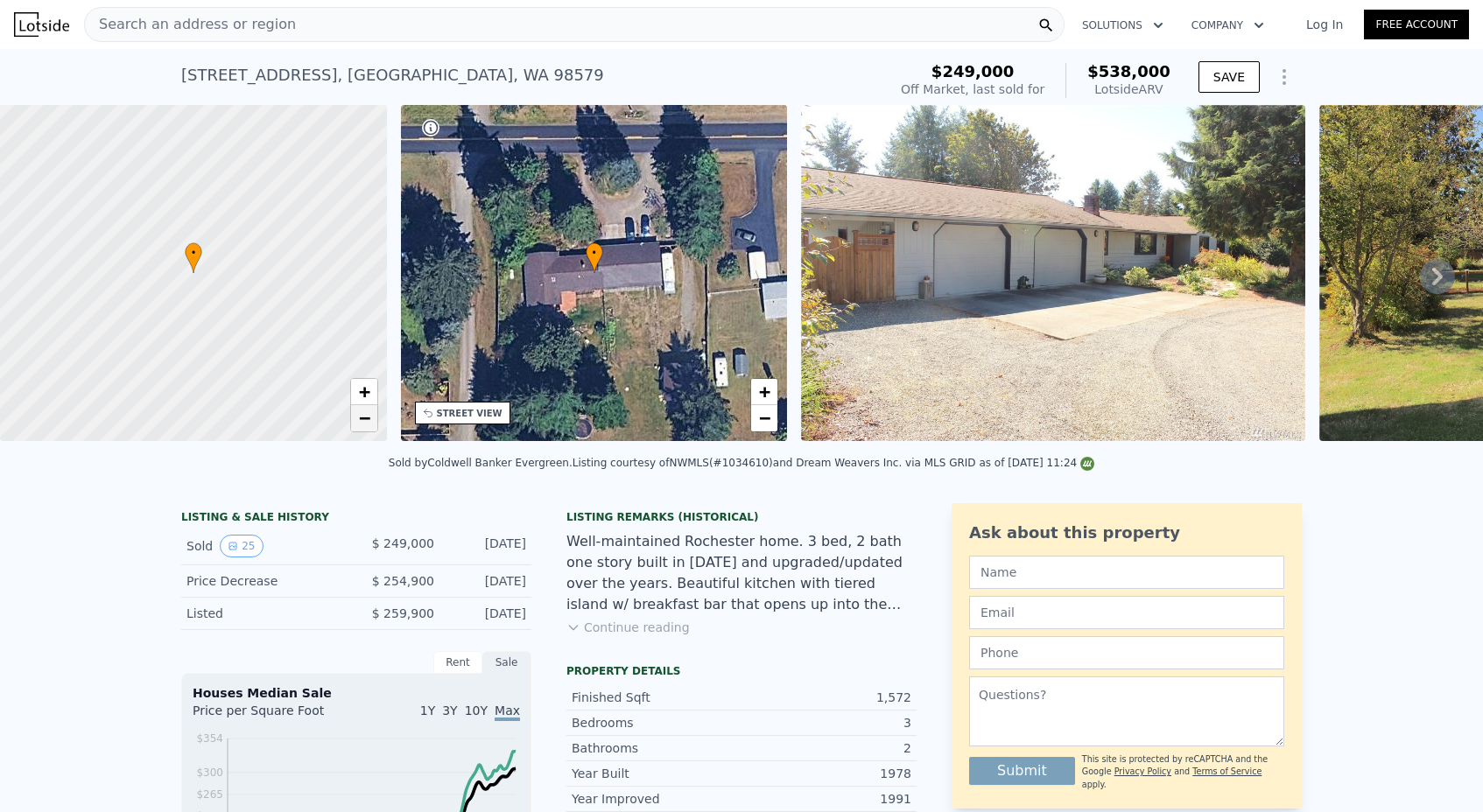
click at [363, 417] on span "−" at bounding box center [364, 418] width 12 height 22
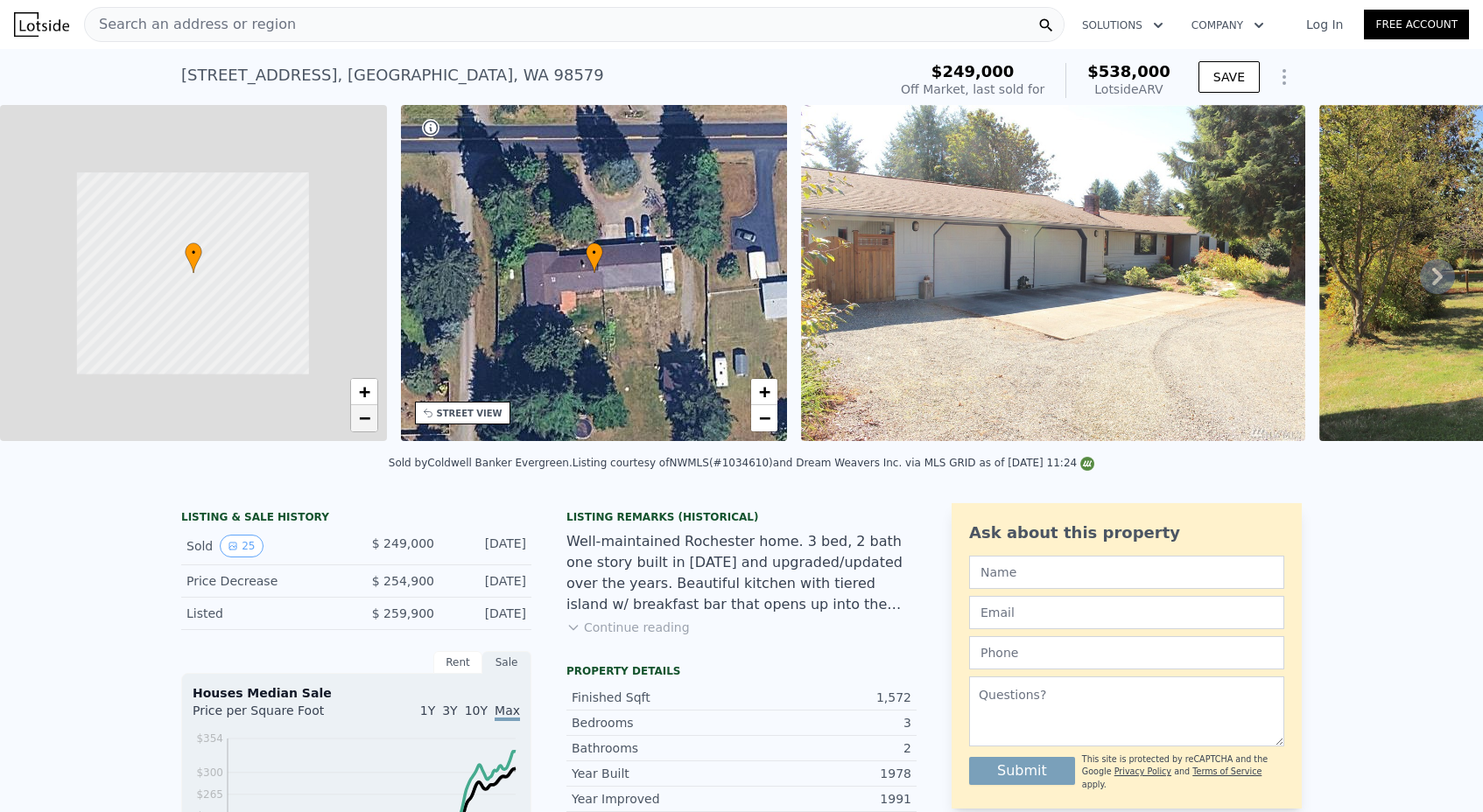
click at [363, 417] on span "−" at bounding box center [364, 418] width 12 height 22
